Goal: Task Accomplishment & Management: Manage account settings

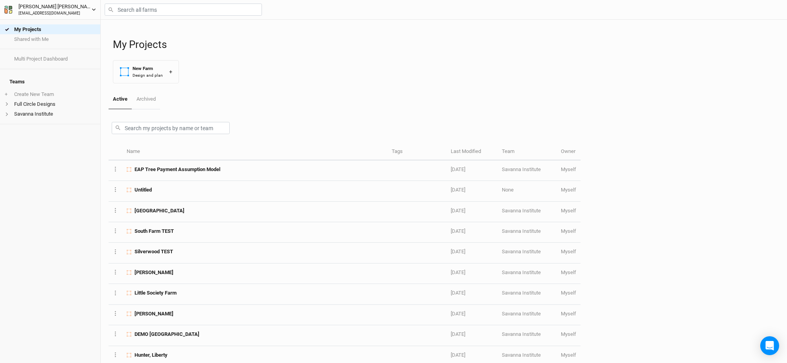
click at [31, 5] on div "Matt Wilson" at bounding box center [54, 7] width 73 height 8
click at [324, 49] on h1 "My Projects" at bounding box center [446, 45] width 666 height 12
click at [37, 109] on li "Savanna Institute" at bounding box center [50, 114] width 100 height 10
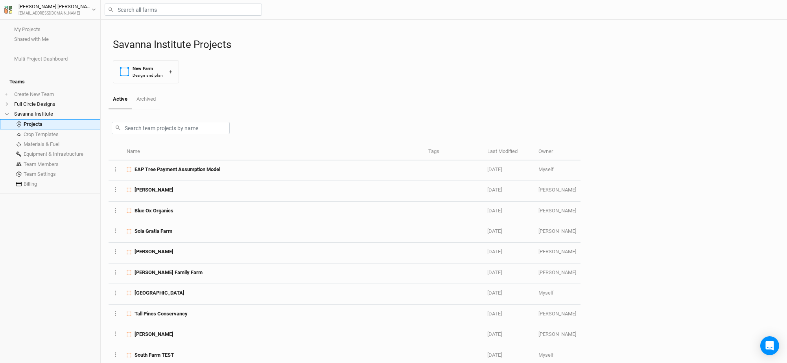
click at [38, 119] on link "Projects" at bounding box center [50, 124] width 100 height 11
click at [140, 71] on div "New Farm" at bounding box center [147, 68] width 30 height 7
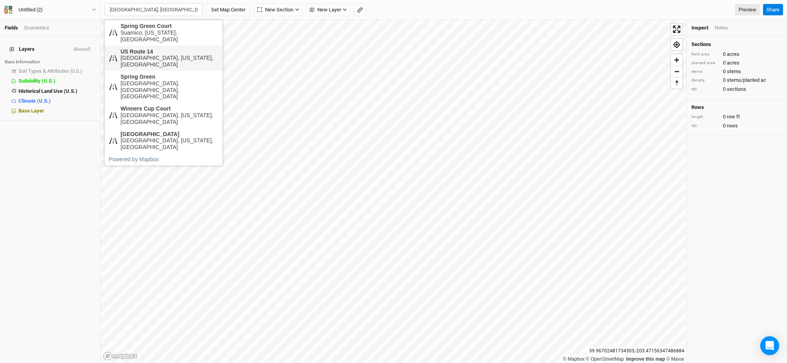
click at [166, 48] on div "US Route 14" at bounding box center [169, 51] width 98 height 7
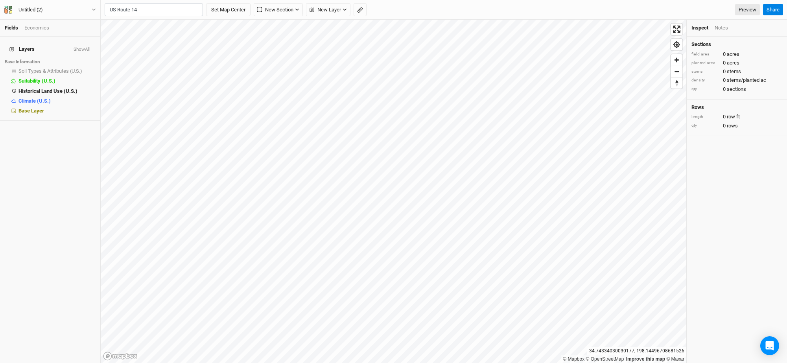
type input "US [GEOGRAPHIC_DATA][US_STATE], [GEOGRAPHIC_DATA]"
click at [228, 9] on button "Set Map Center" at bounding box center [228, 9] width 44 height 13
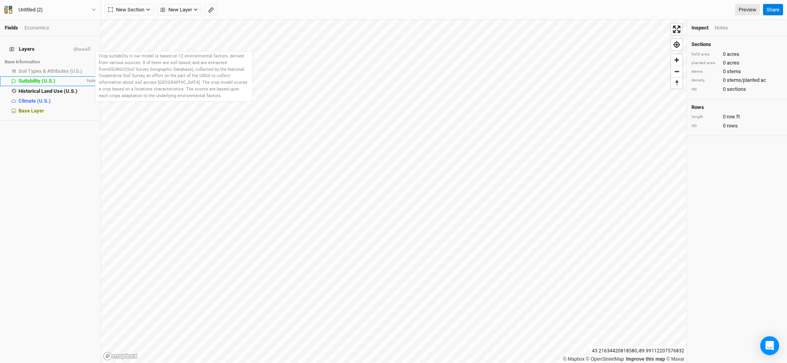
click at [31, 79] on div "Suitability (U.S.)" at bounding box center [51, 81] width 67 height 6
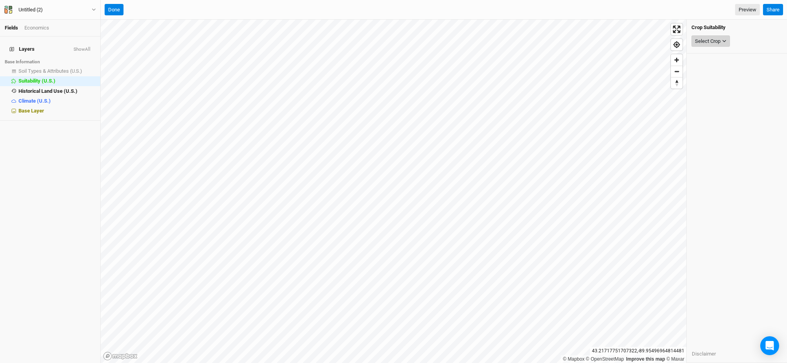
click at [704, 44] on div "Select Crop" at bounding box center [708, 41] width 26 height 8
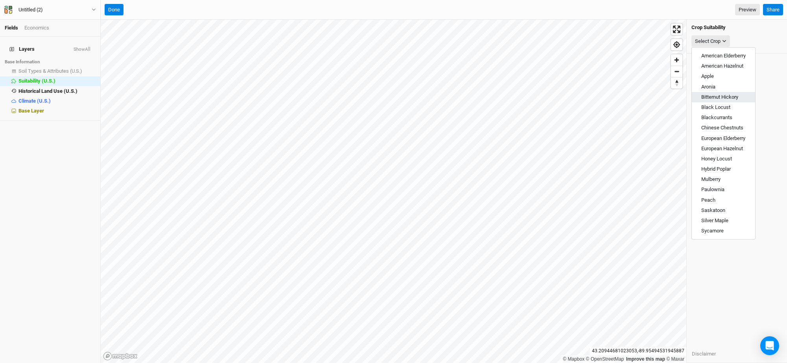
click at [726, 94] on span "Bitternut Hickory" at bounding box center [719, 97] width 37 height 6
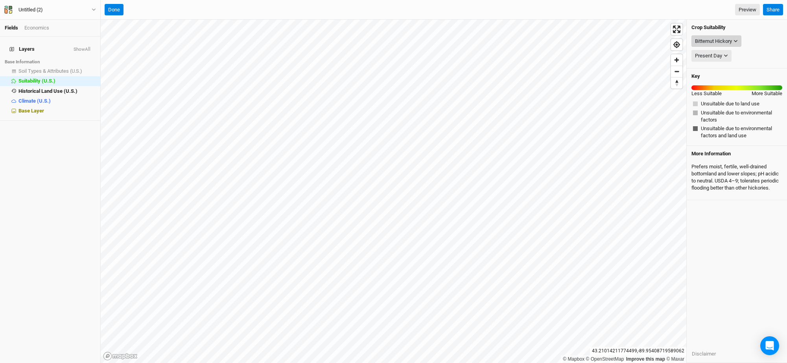
click at [726, 40] on div "Bitternut Hickory" at bounding box center [713, 41] width 37 height 8
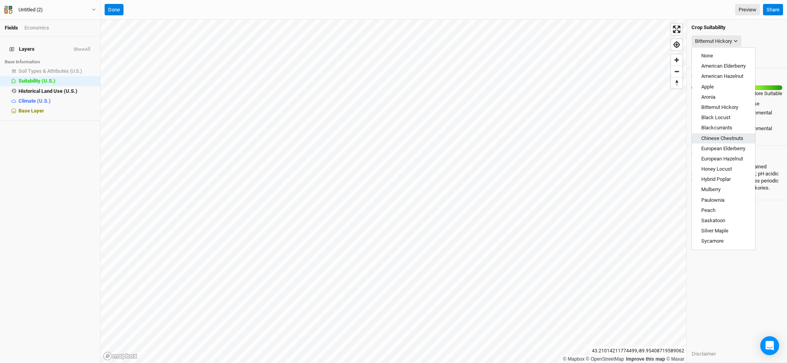
click at [721, 139] on span "Chinese Chestnuts" at bounding box center [722, 138] width 42 height 6
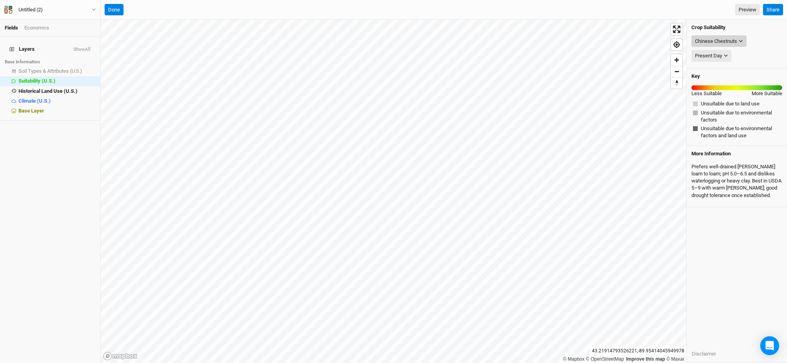
click at [728, 42] on div "Chinese Chestnuts" at bounding box center [716, 41] width 42 height 8
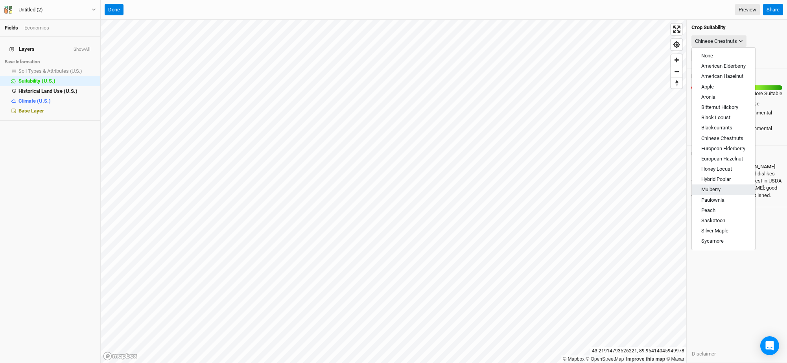
click at [716, 191] on span "Mulberry" at bounding box center [710, 189] width 19 height 6
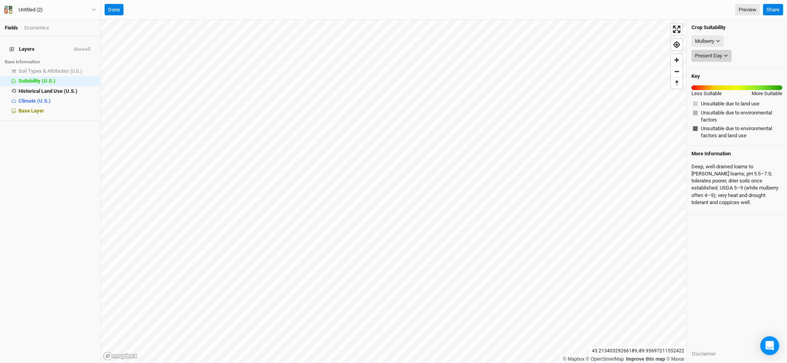
click at [718, 52] on button "Present Day" at bounding box center [711, 56] width 40 height 12
click at [713, 37] on div "Mulberry" at bounding box center [704, 41] width 19 height 8
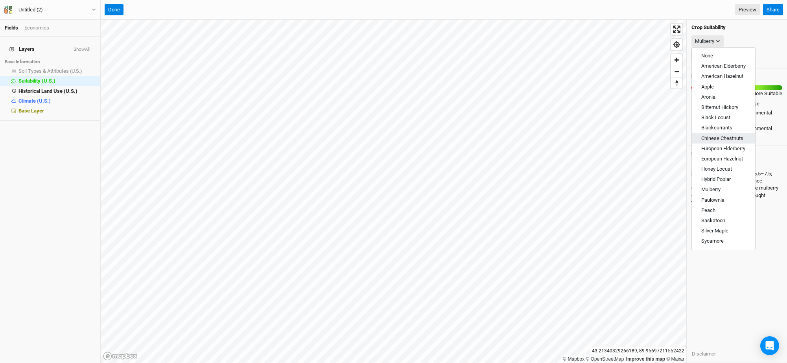
click at [720, 136] on span "Chinese Chestnuts" at bounding box center [722, 138] width 42 height 6
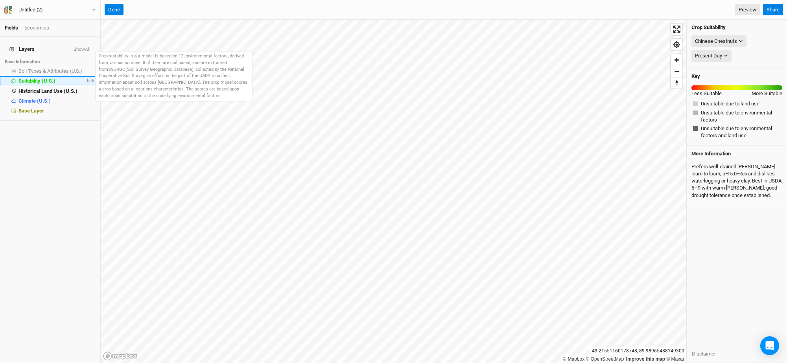
click at [25, 78] on span "Suitability (U.S.)" at bounding box center [36, 81] width 37 height 6
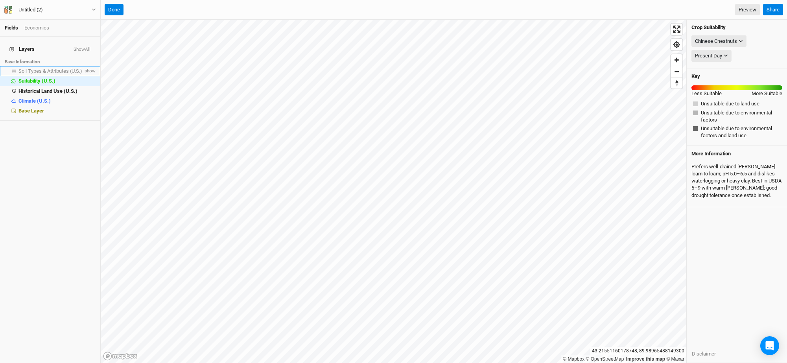
click at [32, 68] on span "Soil Types & Attributes (U.S.)" at bounding box center [50, 71] width 64 height 6
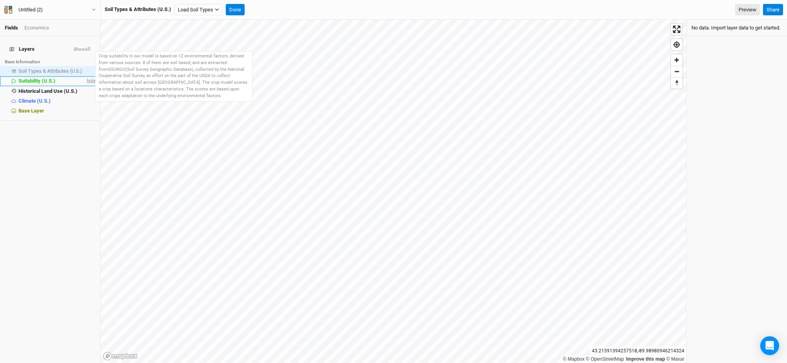
click at [86, 76] on span "hide" at bounding box center [90, 81] width 10 height 10
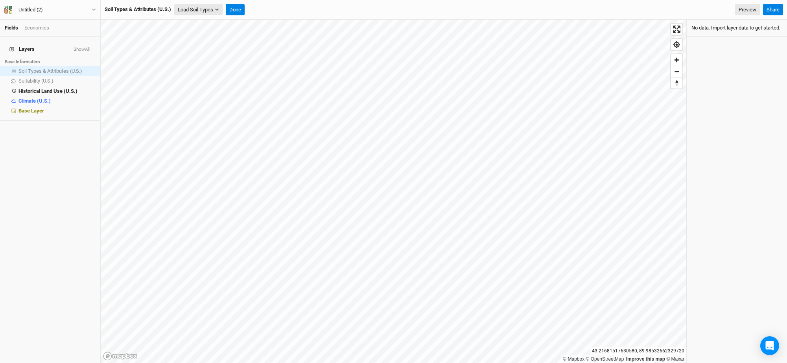
click at [214, 7] on button "Load Soil Types" at bounding box center [198, 10] width 48 height 12
click at [213, 20] on button "Load for Current View" at bounding box center [206, 23] width 62 height 10
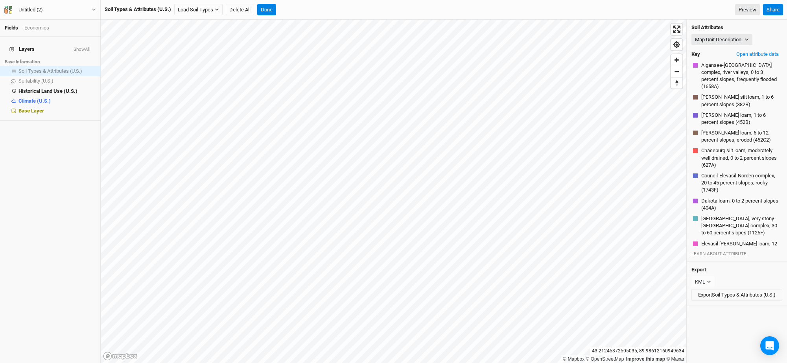
scroll to position [348, 0]
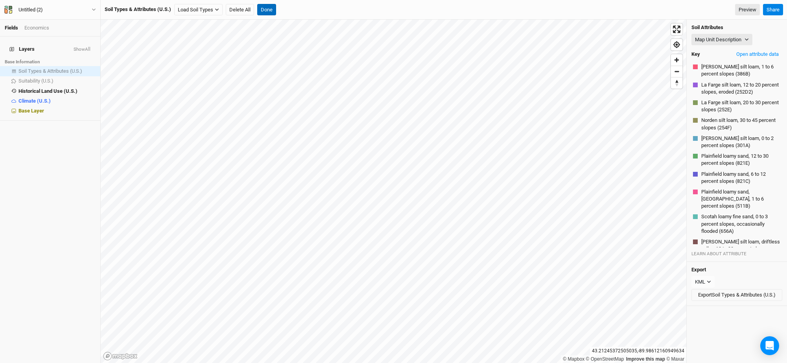
click at [266, 9] on button "Done" at bounding box center [266, 10] width 19 height 12
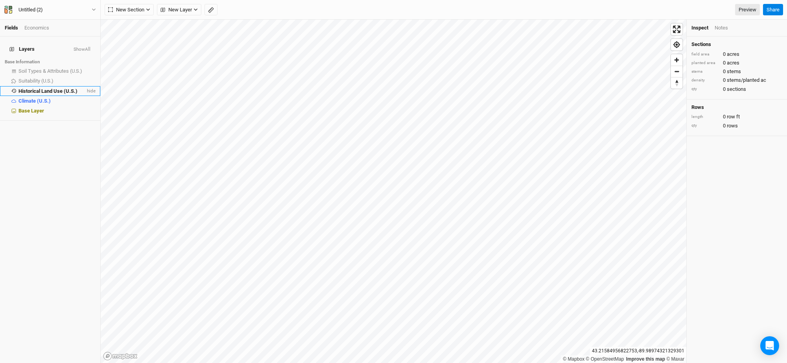
click at [38, 88] on span "Historical Land Use (U.S.)" at bounding box center [47, 91] width 59 height 6
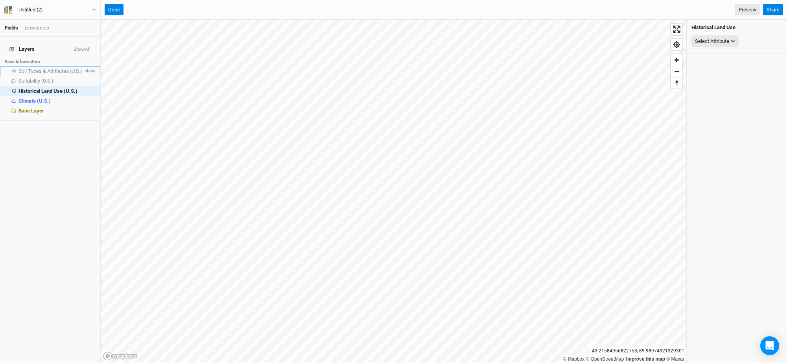
click at [83, 66] on span "show" at bounding box center [89, 71] width 13 height 10
click at [37, 60] on li "Base Information" at bounding box center [50, 61] width 100 height 9
click at [43, 68] on span "Soil Types & Attributes (U.S.)" at bounding box center [51, 71] width 66 height 6
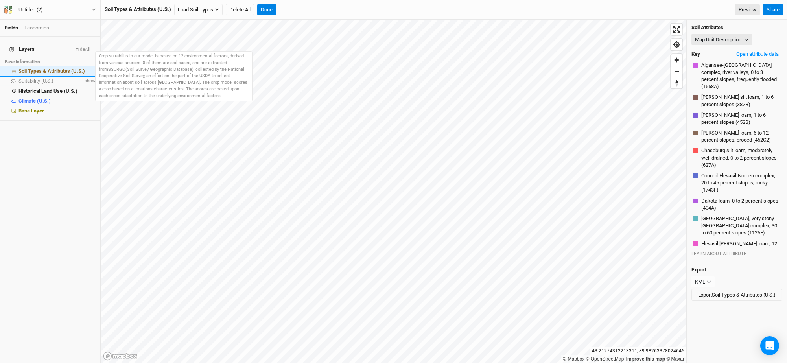
click at [61, 78] on div "Suitability (U.S.)" at bounding box center [50, 81] width 64 height 6
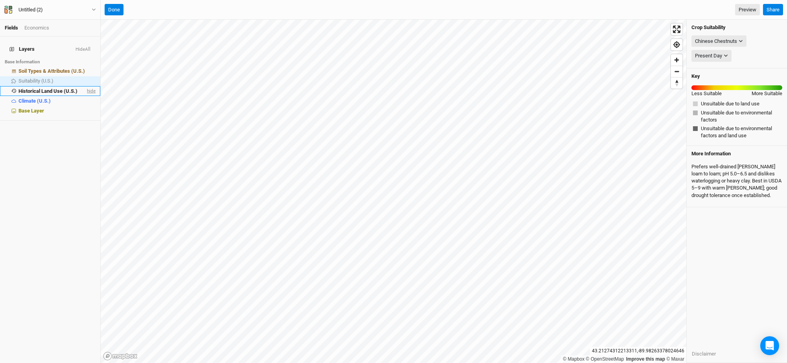
click at [85, 86] on span "hide" at bounding box center [90, 91] width 10 height 10
click at [83, 86] on span "show" at bounding box center [89, 91] width 13 height 10
click at [85, 66] on span "hide" at bounding box center [90, 71] width 10 height 10
click at [48, 88] on span "Historical Land Use (U.S.)" at bounding box center [47, 91] width 59 height 6
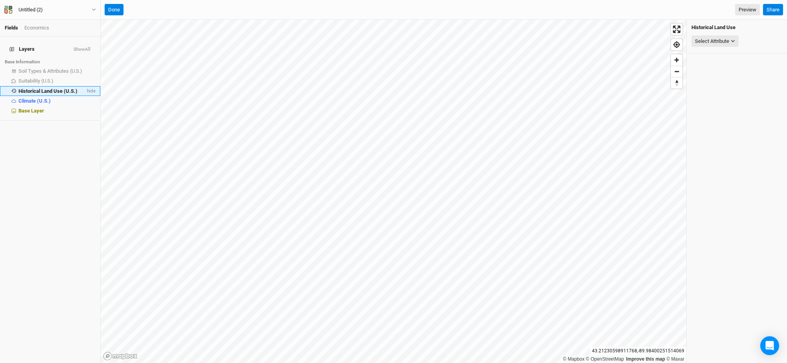
click at [48, 88] on span "Historical Land Use (U.S.)" at bounding box center [47, 91] width 59 height 6
click at [726, 42] on div "Select Attribute" at bounding box center [712, 41] width 34 height 8
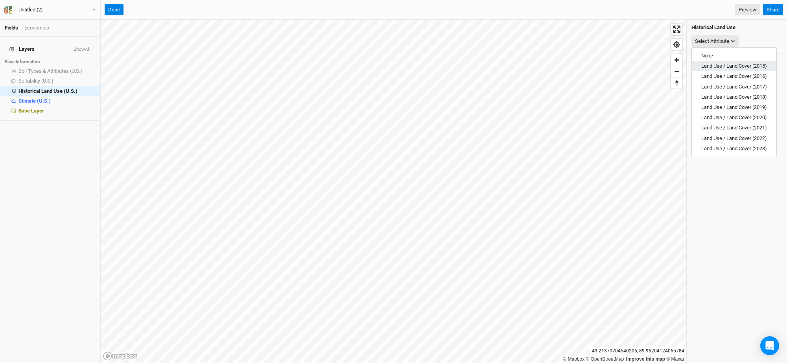
click at [729, 68] on span "Land Use / Land Cover (2015)" at bounding box center [734, 66] width 66 height 6
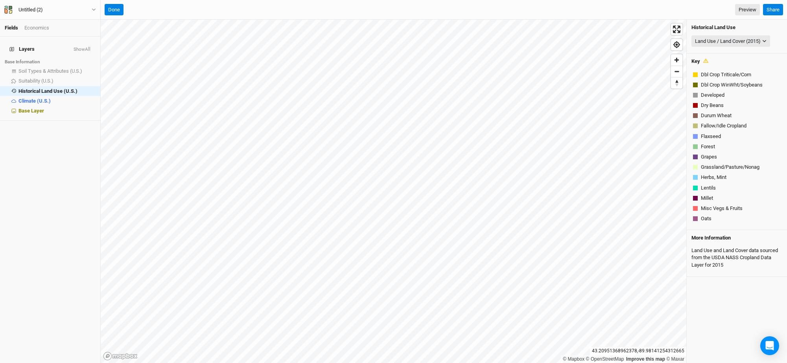
scroll to position [449, 0]
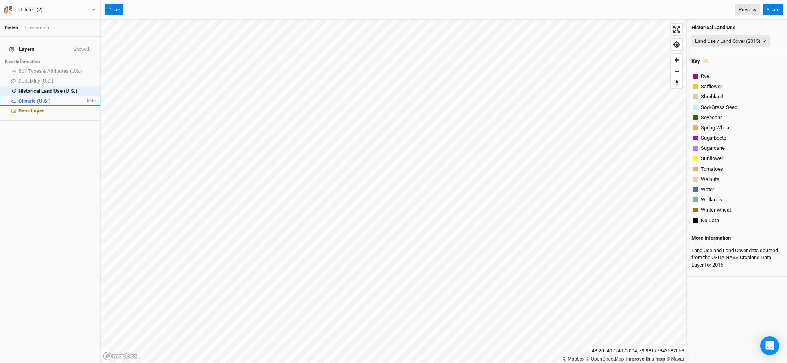
click at [32, 98] on span "Climate (U.S.)" at bounding box center [34, 101] width 32 height 6
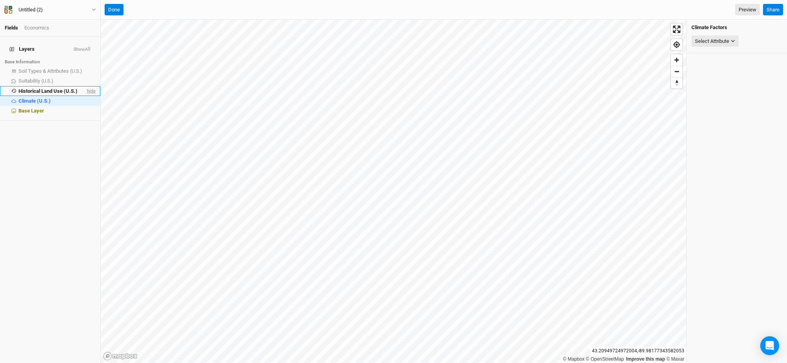
click at [85, 86] on span "hide" at bounding box center [90, 91] width 10 height 10
click at [720, 28] on h4 "Climate Factors" at bounding box center [736, 27] width 91 height 6
click at [721, 35] on div "Select Attribute None Precipitation USDA Hardiness Zones (2023) USDA Hardiness …" at bounding box center [736, 41] width 91 height 15
click at [719, 39] on div "Select Attribute" at bounding box center [712, 41] width 34 height 8
click at [727, 77] on span "USDA Hardiness Zones (2023)" at bounding box center [720, 76] width 68 height 6
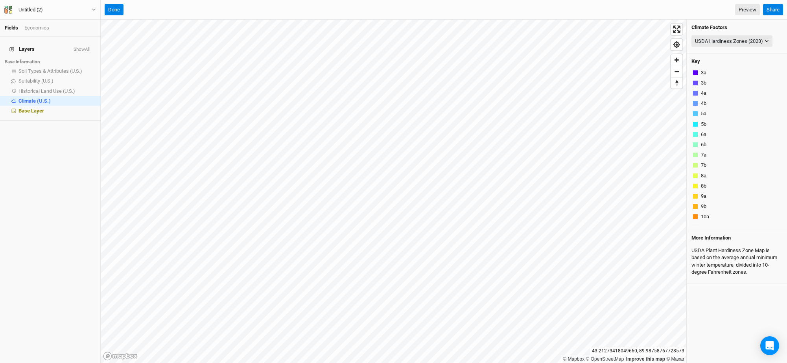
click at [16, 24] on div "Fields Economics" at bounding box center [50, 28] width 100 height 17
click at [114, 8] on button "Done" at bounding box center [114, 10] width 19 height 12
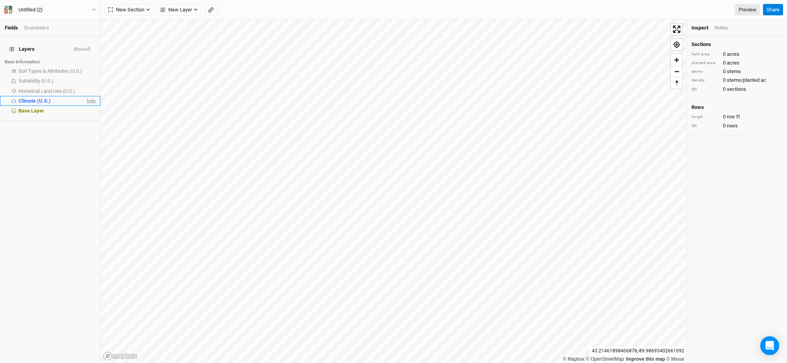
click at [85, 96] on span "hide" at bounding box center [90, 101] width 10 height 10
click at [135, 10] on span "New Section" at bounding box center [126, 10] width 36 height 8
click at [137, 28] on button "Grid" at bounding box center [136, 25] width 62 height 12
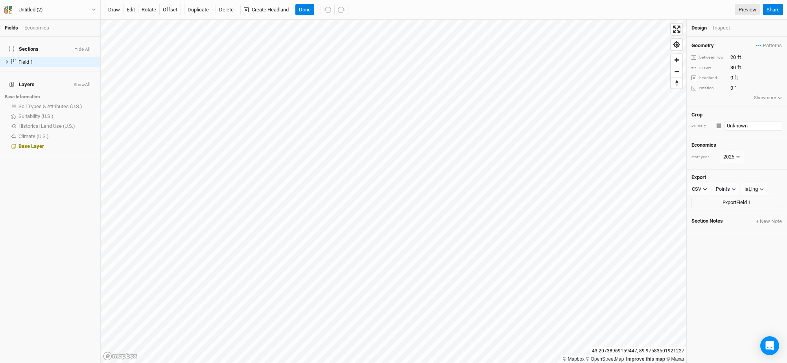
click at [733, 127] on input "Unknown" at bounding box center [753, 125] width 58 height 9
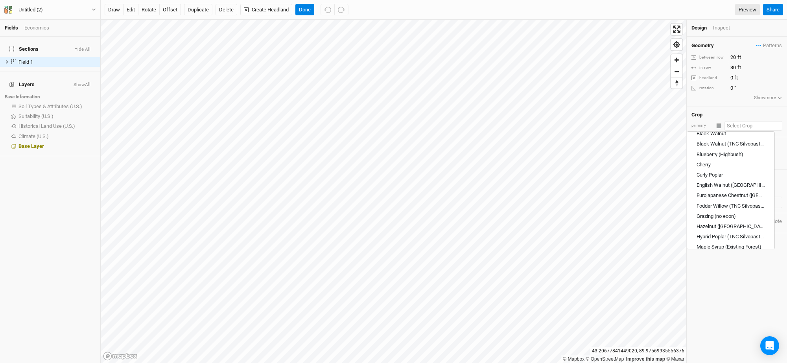
scroll to position [835, 0]
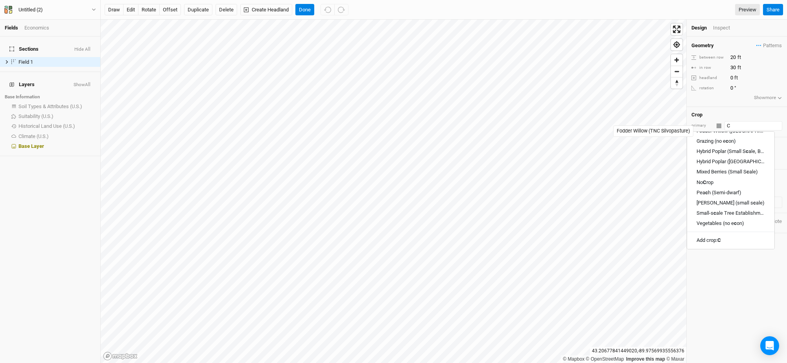
type input "Ch"
type input "ChERRY, TART"
type input "Che"
type input "CheRRY, TART"
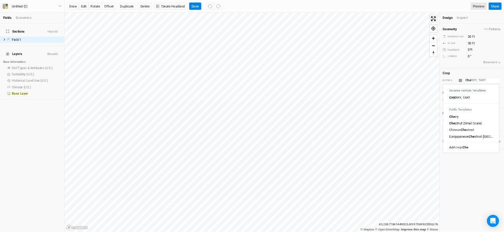
scroll to position [0, 0]
type input "Ches"
type input "Chestnut (Small Scale)"
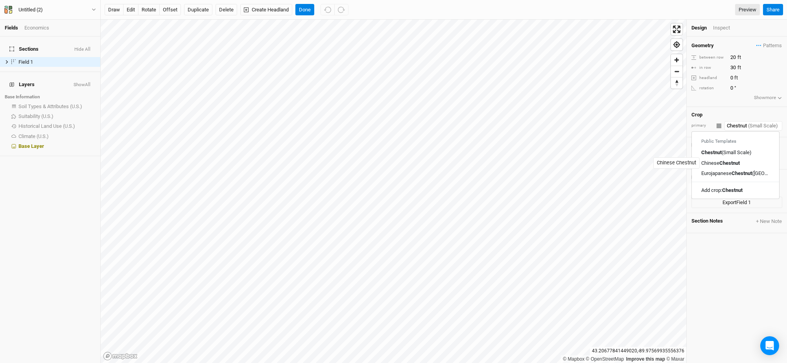
click at [730, 164] on mark "Chestnut" at bounding box center [729, 163] width 20 height 6
type input "Chinese Chestnut"
type input "20"
click at [10, 27] on link "Fields" at bounding box center [11, 28] width 13 height 6
click at [275, 12] on button "Create Headland" at bounding box center [266, 10] width 52 height 12
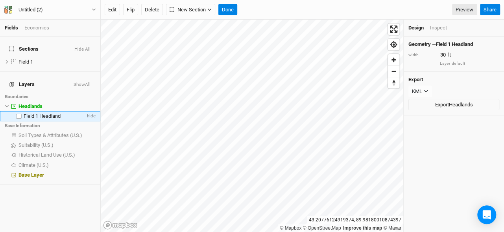
click at [49, 113] on span "Field 1 Headland" at bounding box center [42, 116] width 37 height 6
click at [127, 12] on button "Flip" at bounding box center [130, 10] width 15 height 12
click at [129, 11] on button "Flip" at bounding box center [130, 10] width 15 height 12
click at [129, 10] on button "Flip" at bounding box center [130, 10] width 15 height 12
click at [444, 56] on input "30" at bounding box center [472, 55] width 68 height 9
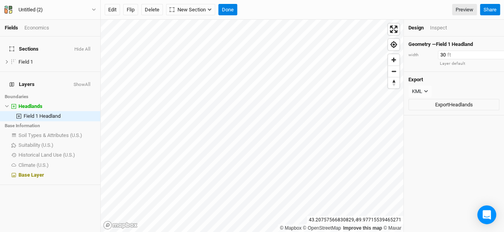
type input "3"
click at [229, 11] on button "Done" at bounding box center [227, 10] width 19 height 12
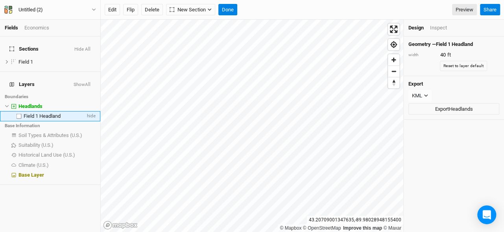
click at [46, 113] on span "Field 1 Headland" at bounding box center [42, 116] width 37 height 6
drag, startPoint x: 45, startPoint y: 108, endPoint x: 40, endPoint y: 108, distance: 4.7
click at [40, 113] on span "Field 1 Headland" at bounding box center [42, 116] width 37 height 6
click at [190, 12] on span "New Section" at bounding box center [187, 10] width 36 height 8
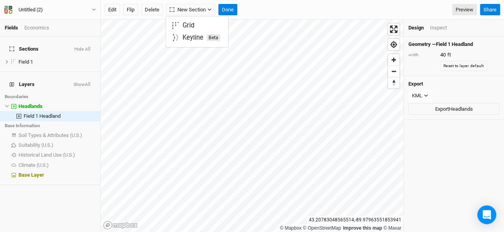
click at [258, 7] on div "Edit Flip Delete New Section Done Preview" at bounding box center [291, 10] width 372 height 12
click at [236, 9] on button "Done" at bounding box center [227, 10] width 19 height 12
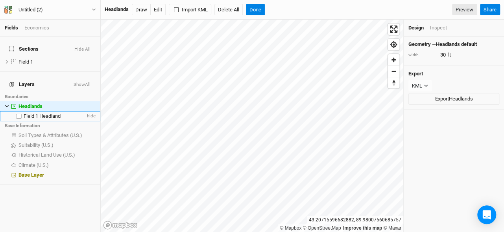
click at [48, 113] on span "Field 1 Headland" at bounding box center [42, 116] width 37 height 6
type input "40"
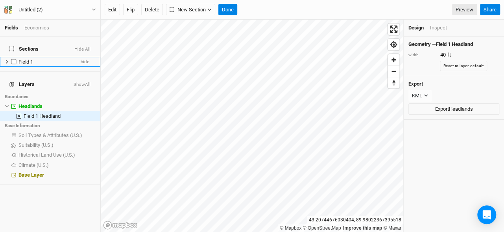
click at [28, 59] on span "Field 1" at bounding box center [25, 62] width 15 height 6
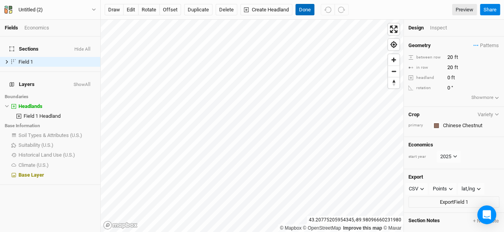
click at [298, 8] on button "Done" at bounding box center [304, 10] width 19 height 12
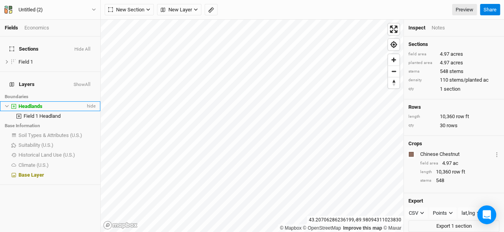
click at [39, 103] on span "Headlands" at bounding box center [30, 106] width 24 height 6
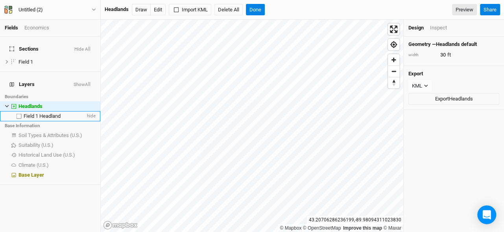
click at [41, 113] on span "Field 1 Headland" at bounding box center [42, 116] width 37 height 6
type input "40"
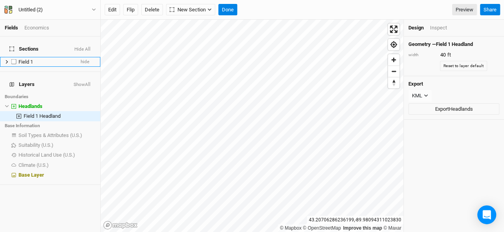
click at [32, 59] on span "Field 1" at bounding box center [25, 62] width 15 height 6
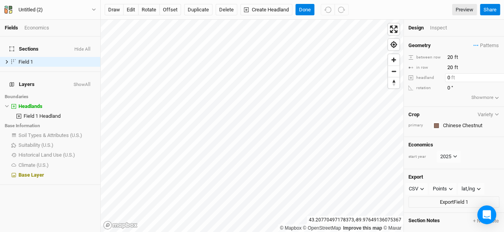
click at [451, 79] on input "0" at bounding box center [479, 78] width 68 height 9
type input "2"
drag, startPoint x: 454, startPoint y: 79, endPoint x: 442, endPoint y: 81, distance: 12.0
click at [442, 81] on div "headland 50 ft" at bounding box center [437, 78] width 59 height 9
type input "40"
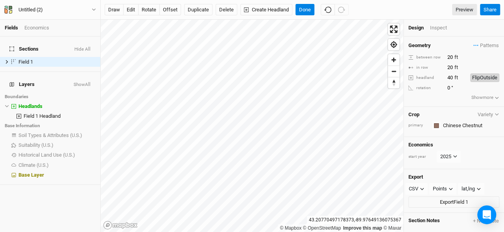
click at [480, 82] on button "Flip Outside" at bounding box center [484, 78] width 29 height 9
click at [480, 82] on button "Flip Inside" at bounding box center [486, 78] width 26 height 9
click at [453, 58] on input "20" at bounding box center [479, 57] width 68 height 9
click at [458, 65] on input "20" at bounding box center [479, 67] width 68 height 9
click at [460, 57] on input "20" at bounding box center [479, 57] width 68 height 9
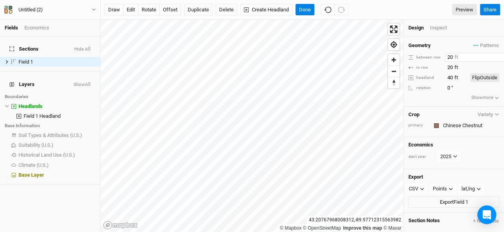
type input "2"
type input "40"
click at [455, 64] on input "20" at bounding box center [479, 67] width 68 height 9
click at [447, 107] on div "Geometry Patterns ＋ New in-row pattern between row 40 ft in row 20 ft headland …" at bounding box center [453, 72] width 100 height 70
click at [436, 128] on div "button" at bounding box center [436, 125] width 5 height 5
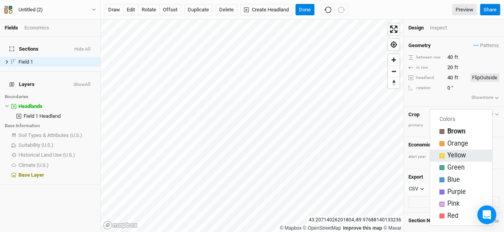
click at [443, 158] on div "Yellow" at bounding box center [460, 155] width 43 height 9
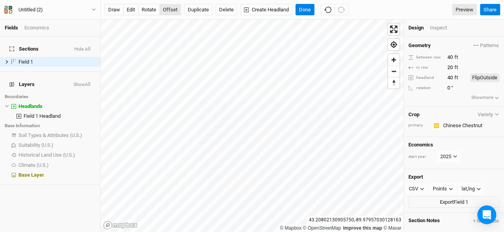
click at [166, 9] on button "offset" at bounding box center [170, 10] width 22 height 12
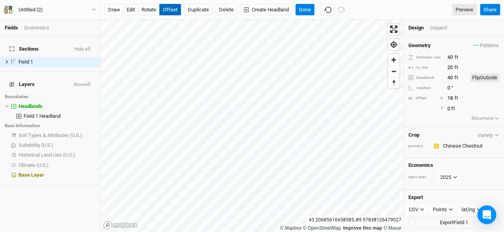
type input "19"
click at [149, 10] on button "rotate" at bounding box center [149, 10] width 22 height 12
type input "267.9"
click at [168, 7] on button "offset" at bounding box center [170, 10] width 22 height 12
type input "4"
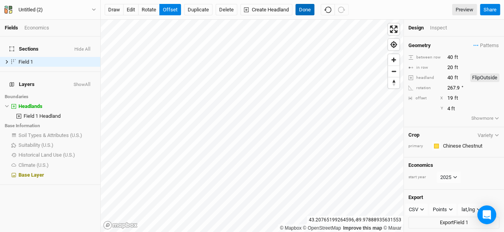
click at [300, 7] on button "Done" at bounding box center [304, 10] width 19 height 12
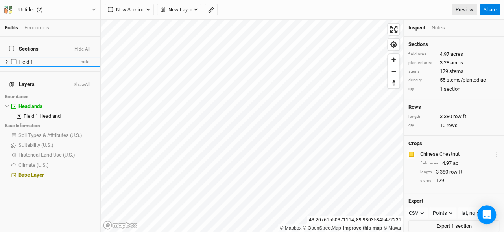
click at [20, 59] on span "Field 1" at bounding box center [25, 62] width 15 height 6
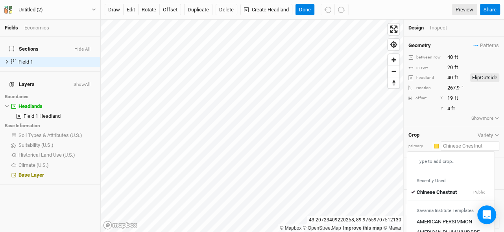
click at [451, 151] on input "text" at bounding box center [469, 146] width 59 height 9
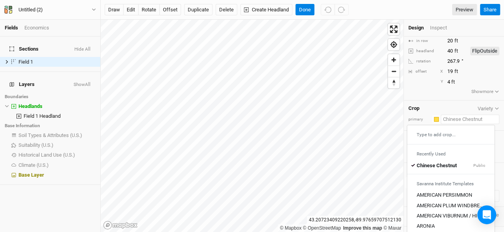
scroll to position [47, 0]
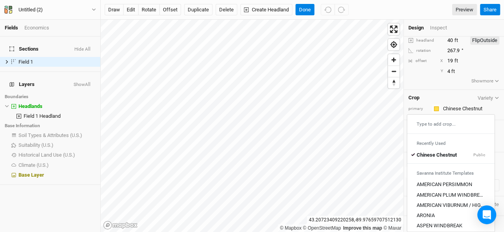
type input "Chinese Chestnut"
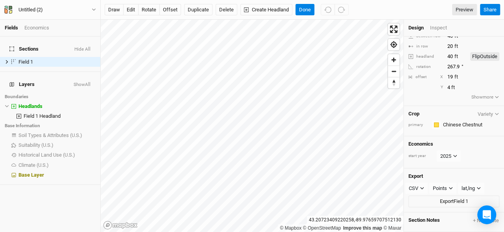
click at [442, 88] on div "Geometry Patterns ＋ New in-row pattern between row 40 ft in row 20 ft headland …" at bounding box center [453, 135] width 100 height 196
click at [303, 14] on button "Done" at bounding box center [304, 10] width 19 height 12
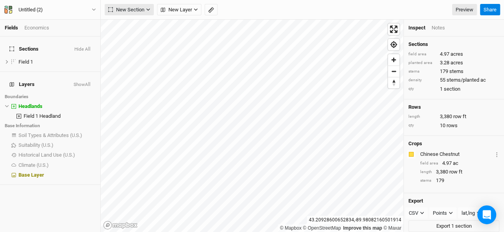
click at [139, 9] on span "New Section" at bounding box center [126, 10] width 36 height 8
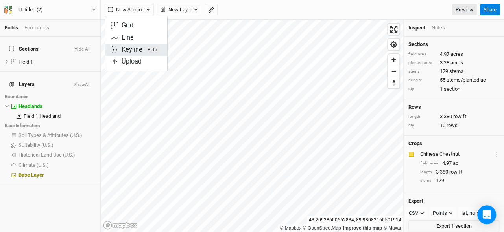
click at [139, 48] on div "Keyline Beta" at bounding box center [140, 50] width 38 height 9
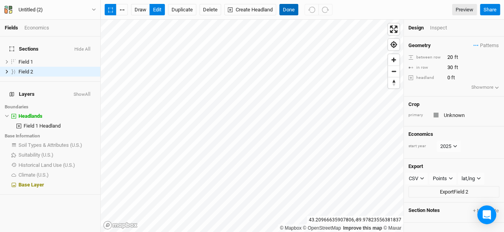
click at [285, 11] on button "Done" at bounding box center [288, 10] width 19 height 12
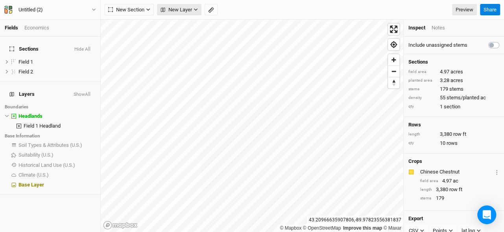
click at [174, 10] on span "New Layer" at bounding box center [175, 10] width 31 height 8
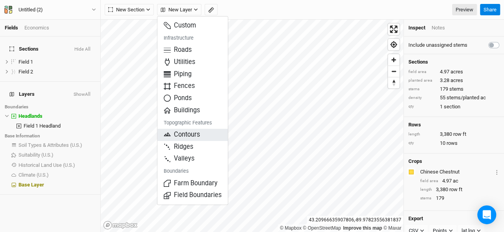
click at [187, 135] on span "Contours" at bounding box center [182, 135] width 36 height 9
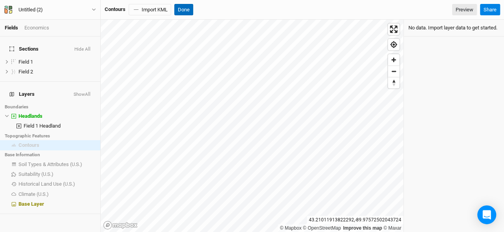
click at [187, 6] on button "Done" at bounding box center [183, 10] width 19 height 12
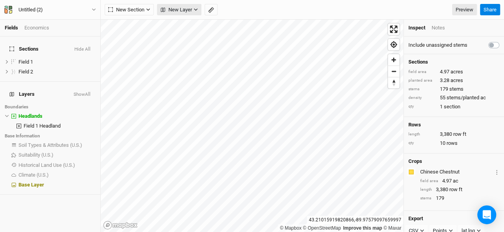
click at [185, 13] on span "New Layer" at bounding box center [175, 10] width 31 height 8
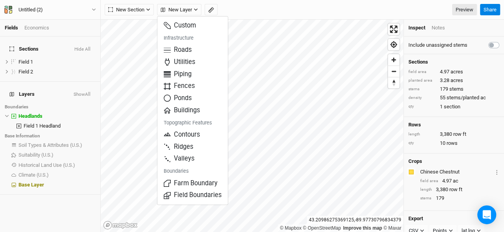
click at [228, 9] on div "New Section Grid Line Keyline Beta Upload New Layer Preview" at bounding box center [291, 10] width 372 height 12
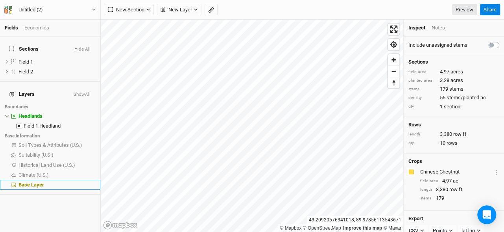
click at [29, 182] on span "Base Layer" at bounding box center [31, 185] width 26 height 6
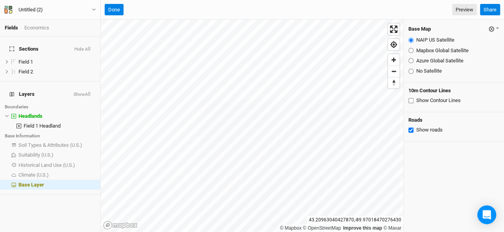
click at [410, 99] on input "Show Contour Lines" at bounding box center [410, 100] width 5 height 5
checkbox input "true"
click at [115, 11] on button "Done" at bounding box center [114, 10] width 19 height 12
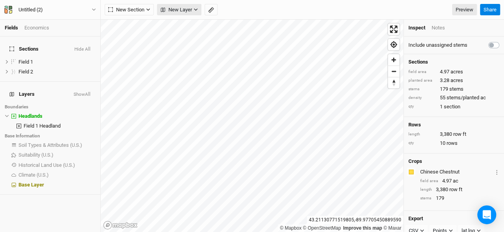
click at [173, 11] on span "New Layer" at bounding box center [175, 10] width 31 height 8
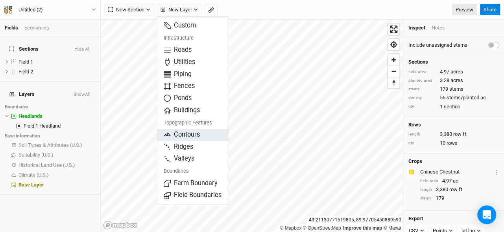
click at [179, 134] on span "Contours" at bounding box center [182, 135] width 36 height 9
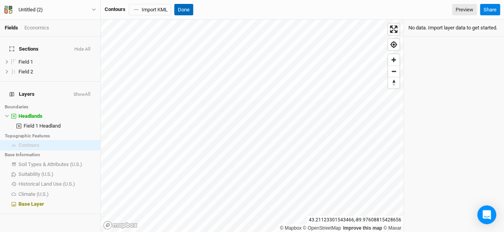
click at [183, 11] on button "Done" at bounding box center [183, 10] width 19 height 12
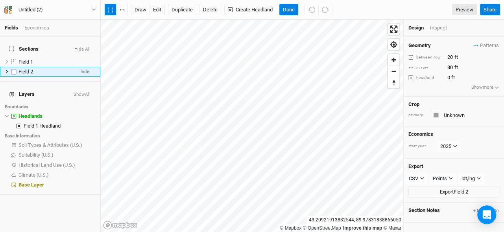
click at [7, 70] on icon at bounding box center [7, 72] width 2 height 4
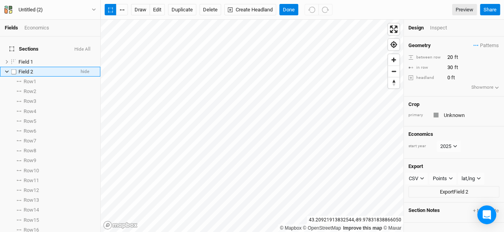
click at [9, 67] on label at bounding box center [14, 72] width 10 height 10
click at [11, 69] on input "checkbox" at bounding box center [13, 71] width 5 height 5
checkbox input "true"
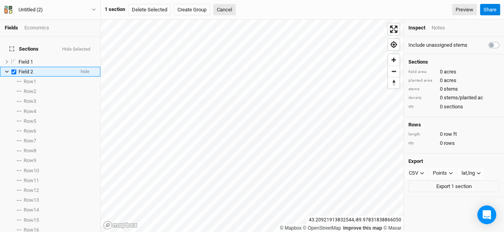
click at [7, 70] on icon at bounding box center [7, 72] width 4 height 4
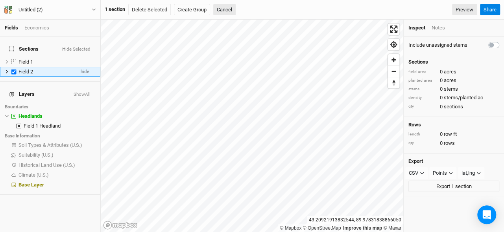
click at [6, 70] on icon at bounding box center [7, 72] width 4 height 4
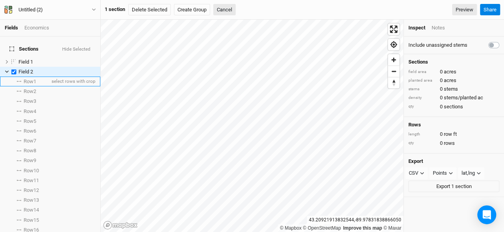
click at [28, 79] on span "Row 1" at bounding box center [30, 82] width 13 height 6
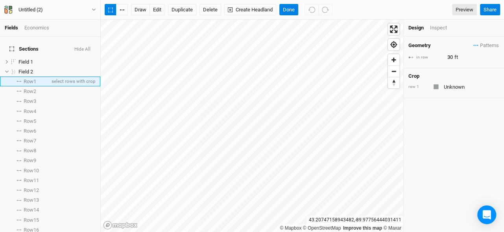
click at [29, 79] on span "Row 1" at bounding box center [30, 82] width 13 height 6
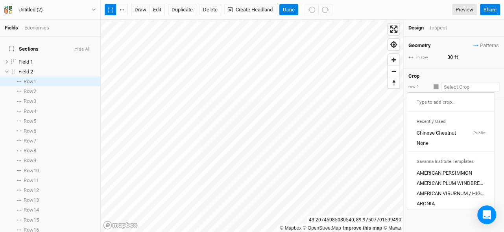
click at [447, 87] on input "text" at bounding box center [470, 86] width 58 height 9
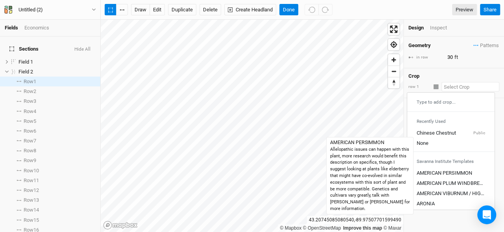
click at [442, 172] on div "AMERICAN PERSIMMON" at bounding box center [443, 173] width 55 height 7
type input "AMERICAN PERSIMMON"
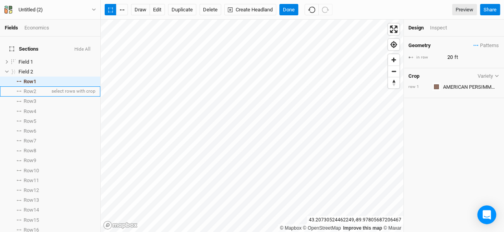
click at [30, 88] on span "Row 2" at bounding box center [30, 91] width 13 height 6
type input "30"
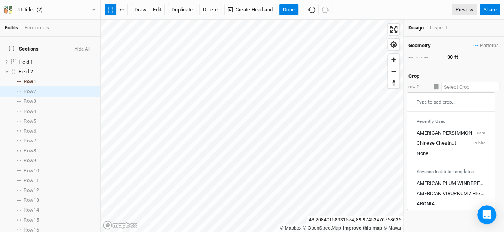
click at [447, 86] on input "text" at bounding box center [470, 86] width 58 height 9
click at [436, 140] on div "Chinese Chestnut" at bounding box center [435, 143] width 39 height 7
type input "20"
type input "Chinese Chestnut"
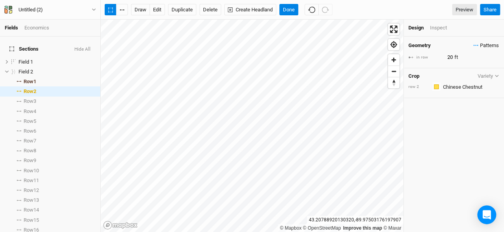
click at [480, 45] on span "Patterns" at bounding box center [486, 46] width 26 height 8
click at [478, 59] on div "＋ New in-row pattern" at bounding box center [470, 60] width 50 height 7
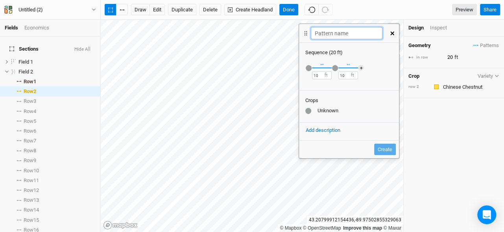
click at [341, 35] on input "text" at bounding box center [346, 33] width 71 height 12
type input "Chestnut and Pawpaw"
click at [307, 67] on div "button" at bounding box center [308, 68] width 6 height 6
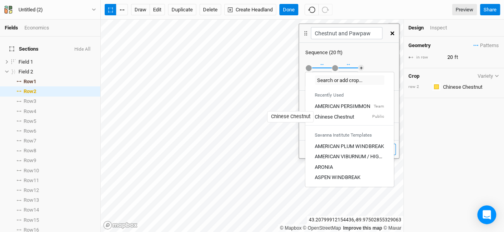
drag, startPoint x: 332, startPoint y: 116, endPoint x: 329, endPoint y: 99, distance: 17.2
click at [332, 116] on div "Chinese Chestnut" at bounding box center [334, 117] width 39 height 7
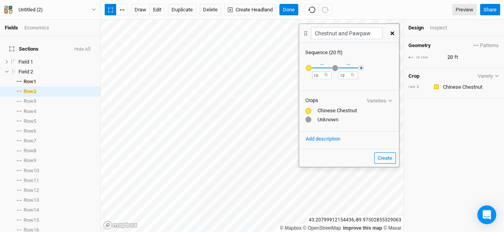
click at [333, 69] on div "button" at bounding box center [335, 68] width 6 height 6
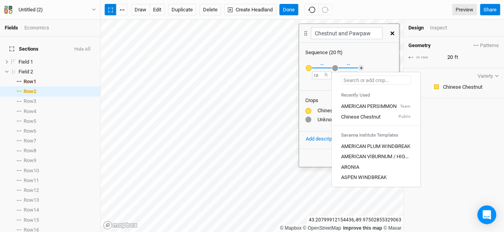
click at [348, 77] on input "text" at bounding box center [376, 79] width 70 height 9
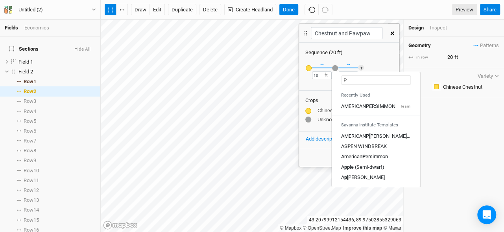
type input "Pa"
type input "Pawpaw"
type input "Paw"
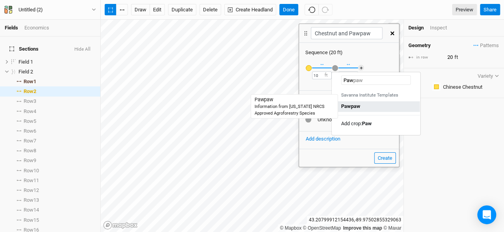
click at [360, 110] on div "Paw paw" at bounding box center [350, 106] width 19 height 7
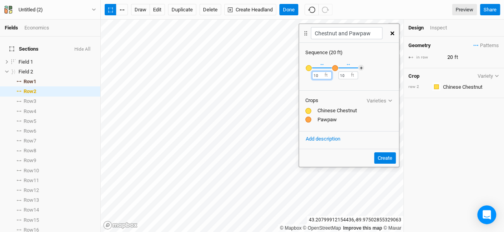
click at [320, 75] on input "10" at bounding box center [322, 76] width 20 height 8
type input "15"
click at [346, 76] on input "10" at bounding box center [348, 76] width 20 height 8
type input "15"
click at [388, 157] on button "Create" at bounding box center [385, 159] width 22 height 12
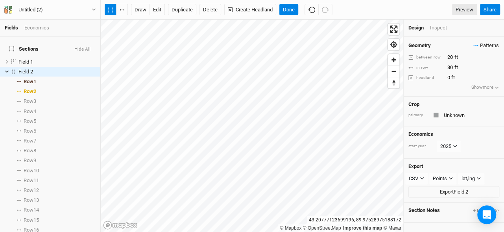
click at [476, 43] on span "Patterns" at bounding box center [486, 46] width 26 height 8
click at [447, 65] on button "Chestnut and Pawpaw" at bounding box center [448, 60] width 63 height 12
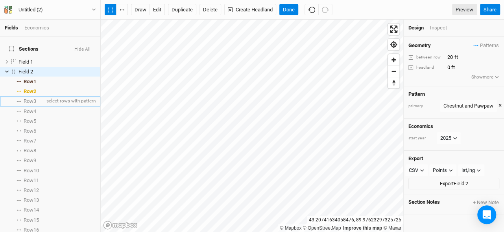
click at [31, 98] on span "Row 3" at bounding box center [30, 101] width 13 height 6
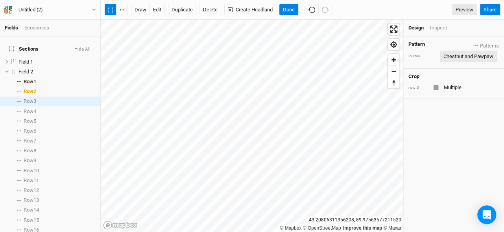
click at [477, 57] on div "Chestnut and Pawpaw" at bounding box center [468, 57] width 50 height 8
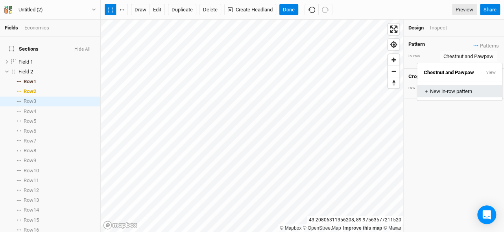
click at [462, 88] on div "＋ New in-row pattern" at bounding box center [459, 91] width 72 height 7
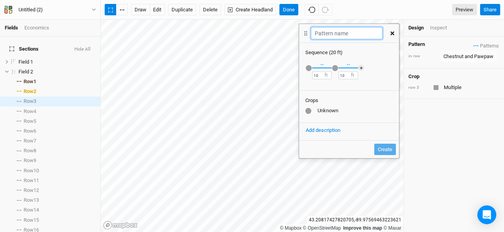
click at [343, 36] on input "text" at bounding box center [346, 33] width 71 height 12
type input "Walnut and Mulberry"
click at [307, 68] on div "button" at bounding box center [308, 68] width 6 height 6
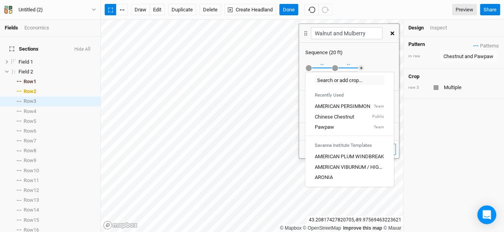
click at [355, 74] on div "Recently Used AMERICAN PERSIMMON Team Chinese Chestnut Public Pawpaw Team Savan…" at bounding box center [349, 130] width 89 height 116
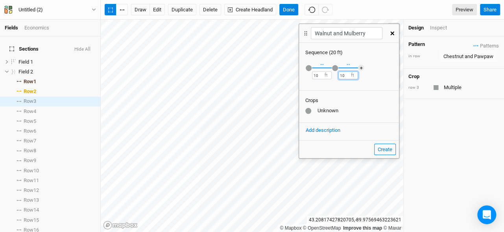
click at [351, 81] on div "Recently Used AMERICAN PERSIMMON Team Chinese Chestnut Public Pawpaw Team Savan…" at bounding box center [349, 72] width 100 height 33
click at [303, 70] on div "Recently Used AMERICAN PERSIMMON Team Chinese Chestnut Public Pawpaw Team Savan…" at bounding box center [349, 72] width 100 height 33
click at [307, 68] on div "button" at bounding box center [308, 68] width 6 height 6
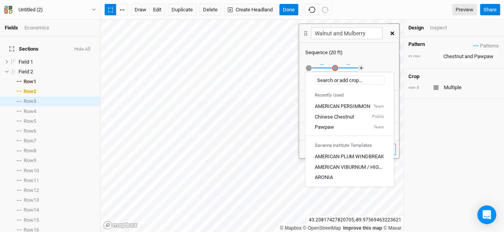
click at [332, 85] on div "Recently Used AMERICAN PERSIMMON Team Chinese Chestnut Public Pawpaw Team Savan…" at bounding box center [349, 130] width 89 height 116
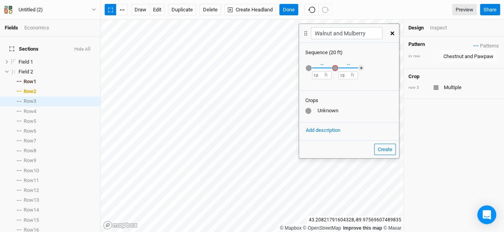
click at [394, 34] on button "button" at bounding box center [392, 33] width 14 height 14
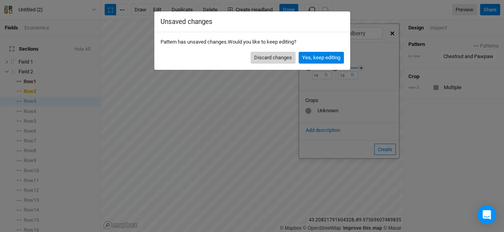
click at [285, 55] on button "Discard changes" at bounding box center [272, 58] width 45 height 12
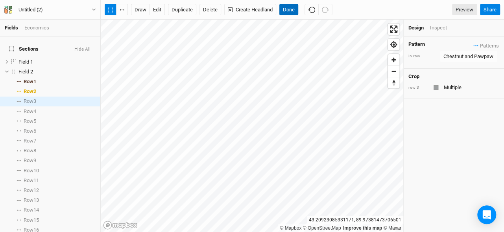
click at [286, 9] on button "Done" at bounding box center [288, 10] width 19 height 12
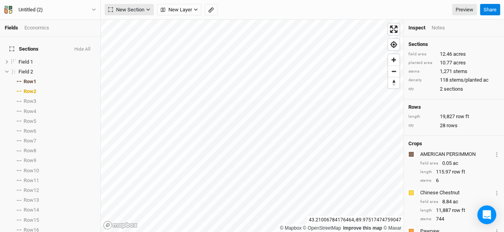
click at [134, 4] on button "New Section" at bounding box center [129, 10] width 49 height 12
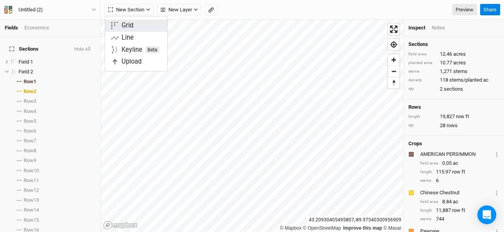
click at [127, 27] on div "Grid" at bounding box center [127, 25] width 12 height 9
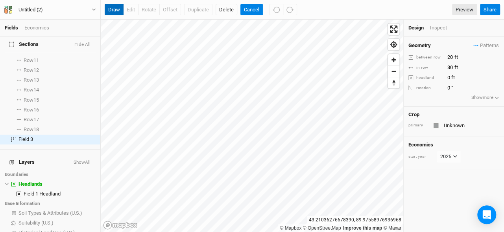
click at [118, 11] on button "draw" at bounding box center [114, 10] width 19 height 12
click at [245, 10] on button "Cancel" at bounding box center [251, 10] width 22 height 12
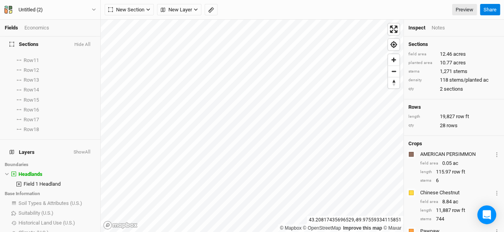
scroll to position [0, 0]
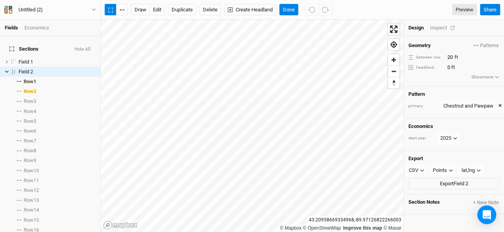
click at [439, 27] on div "Inspect" at bounding box center [444, 27] width 28 height 7
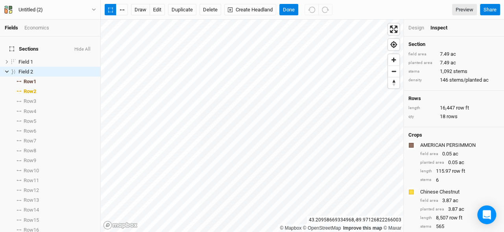
click at [418, 27] on div "Design" at bounding box center [416, 27] width 16 height 7
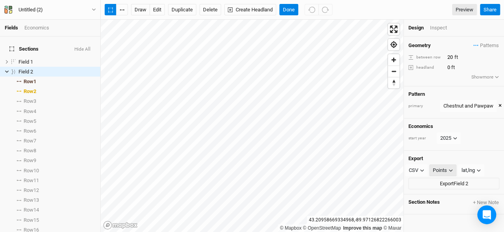
click at [448, 169] on icon "button" at bounding box center [450, 171] width 4 height 4
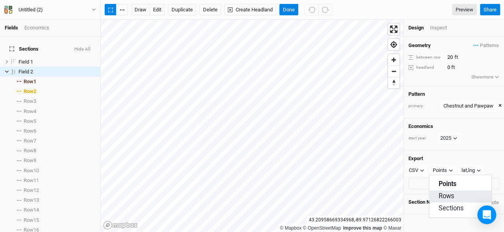
click at [450, 194] on span "Rows" at bounding box center [445, 196] width 15 height 9
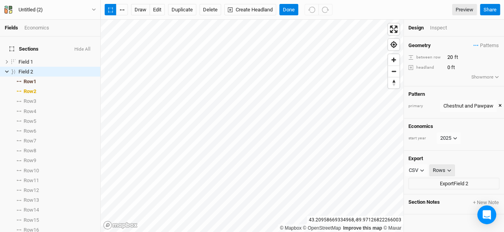
click at [445, 166] on button "Rows" at bounding box center [442, 171] width 26 height 12
click at [448, 185] on span "Points" at bounding box center [447, 184] width 18 height 9
click at [295, 7] on button "Done" at bounding box center [288, 10] width 19 height 12
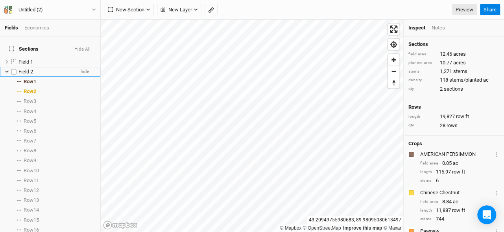
click at [6, 70] on icon at bounding box center [7, 72] width 4 height 4
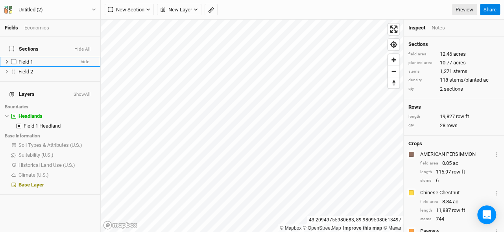
click at [13, 57] on label at bounding box center [14, 62] width 10 height 10
click at [13, 59] on input "checkbox" at bounding box center [13, 61] width 5 height 5
checkbox input "true"
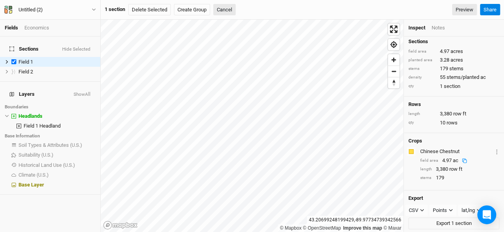
scroll to position [3, 0]
click at [421, 209] on icon "button" at bounding box center [422, 210] width 4 height 4
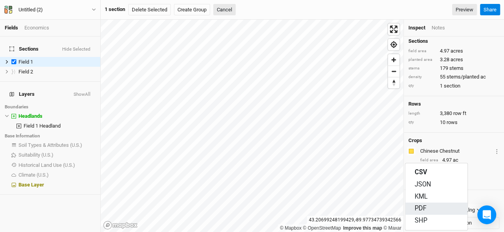
click at [423, 205] on span "PDF" at bounding box center [420, 208] width 12 height 9
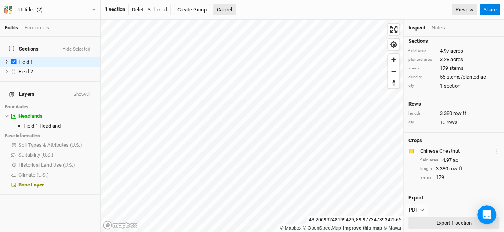
click at [440, 218] on button "Export 1 section" at bounding box center [453, 223] width 91 height 12
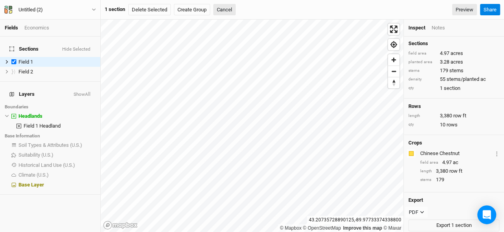
scroll to position [0, 0]
click at [490, 11] on button "Share" at bounding box center [490, 10] width 20 height 12
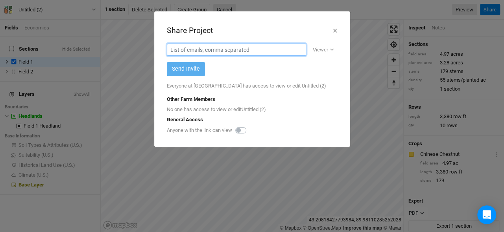
click at [241, 48] on input "text" at bounding box center [236, 50] width 139 height 12
type input "[EMAIL_ADDRESS][DOMAIN_NAME], [PERSON_NAME][EMAIL_ADDRESS][DOMAIN_NAME]"
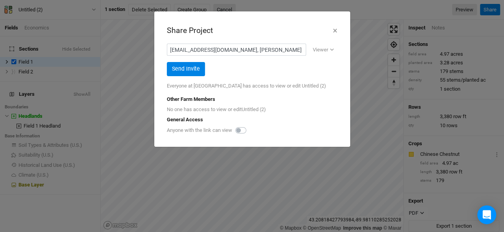
scroll to position [0, 0]
click at [249, 126] on label at bounding box center [249, 126] width 0 height 0
click at [239, 130] on input "checkbox" at bounding box center [238, 130] width 6 height 8
checkbox input "true"
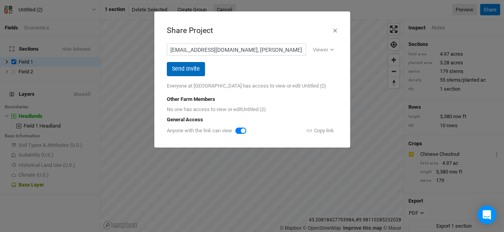
click at [193, 72] on button "Send Invite" at bounding box center [186, 69] width 38 height 14
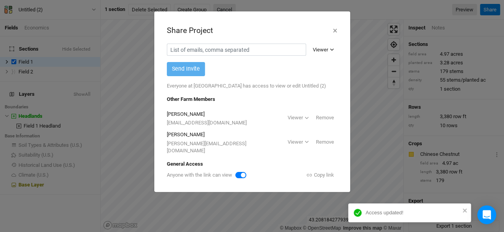
click at [330, 49] on icon "button" at bounding box center [331, 50] width 4 height 2
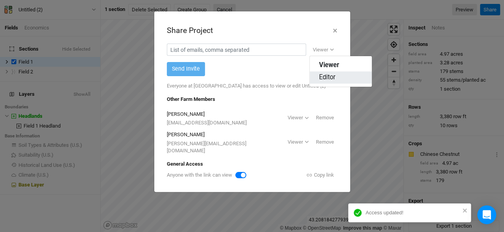
click at [330, 77] on span "Editor" at bounding box center [327, 77] width 17 height 9
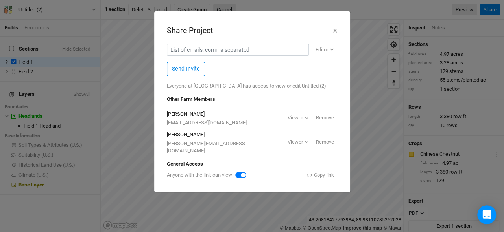
click at [336, 22] on div "Share Project × Editor Viewer Editor Send Invite Everyone at [GEOGRAPHIC_DATA] …" at bounding box center [251, 102] width 183 height 168
click at [335, 30] on button "×" at bounding box center [334, 30] width 5 height 13
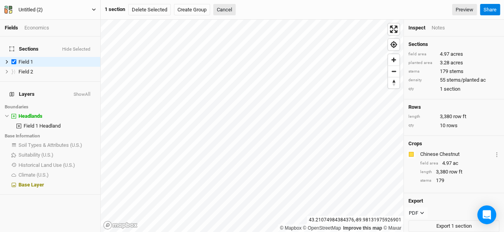
click at [94, 9] on icon "button" at bounding box center [94, 9] width 4 height 4
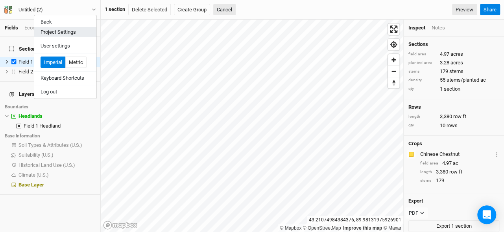
click at [68, 34] on button "Project Settings" at bounding box center [65, 32] width 62 height 10
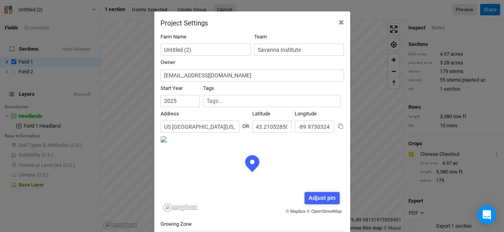
scroll to position [39, 92]
click at [293, 50] on input "text" at bounding box center [299, 50] width 90 height 12
type input "Savanna Institute"
drag, startPoint x: 340, startPoint y: 21, endPoint x: 295, endPoint y: 17, distance: 44.6
click at [340, 21] on span "×" at bounding box center [341, 22] width 5 height 11
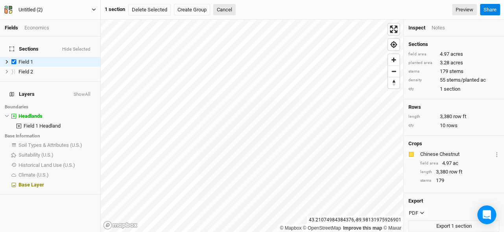
click at [32, 11] on div "Untitled (2)" at bounding box center [30, 10] width 24 height 8
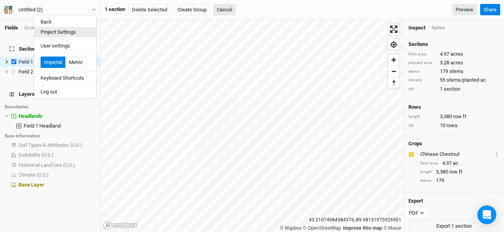
click at [60, 30] on button "Project Settings" at bounding box center [65, 32] width 62 height 10
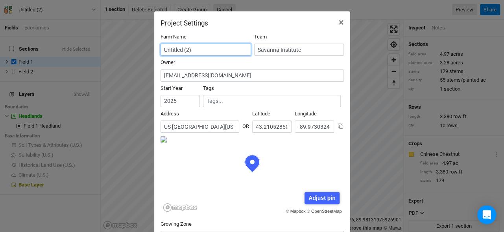
drag, startPoint x: 199, startPoint y: 46, endPoint x: 123, endPoint y: 46, distance: 75.5
click at [124, 45] on div "Project Settings × Farm Name Untitled (2) Team Savanna Institute Owner [EMAIL_A…" at bounding box center [252, 116] width 504 height 232
type input "TAP Training [GEOGRAPHIC_DATA]"
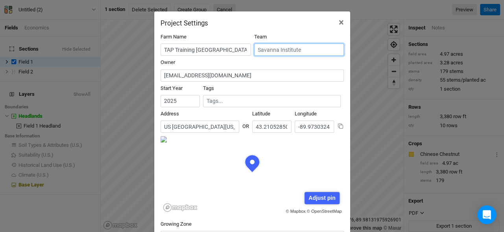
click at [301, 52] on input "text" at bounding box center [299, 50] width 90 height 12
click at [293, 75] on div "Savanna Institute" at bounding box center [283, 75] width 39 height 7
type input "Savanna Institute"
click at [241, 85] on div "Tags" at bounding box center [272, 96] width 138 height 22
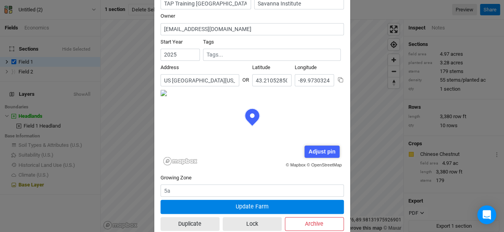
scroll to position [65, 0]
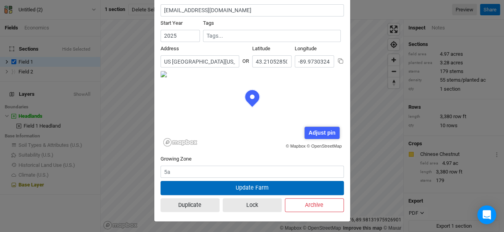
click at [252, 189] on button "Update Farm" at bounding box center [251, 188] width 183 height 14
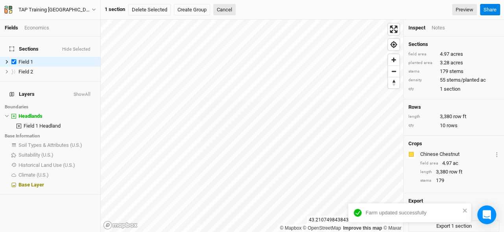
scroll to position [26, 0]
click at [53, 9] on div "TAP Training [GEOGRAPHIC_DATA]" at bounding box center [54, 10] width 73 height 8
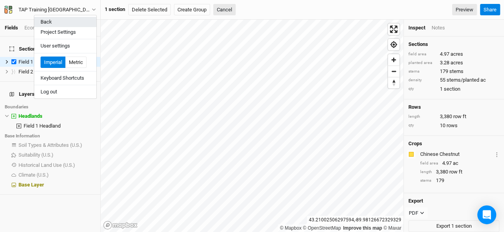
click at [48, 22] on button "Back" at bounding box center [65, 22] width 62 height 10
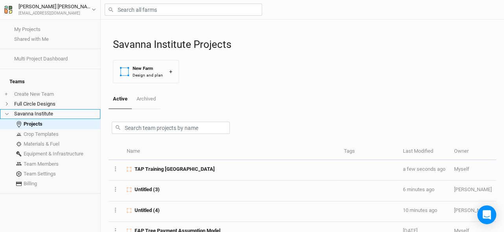
click at [7, 112] on icon at bounding box center [7, 114] width 4 height 4
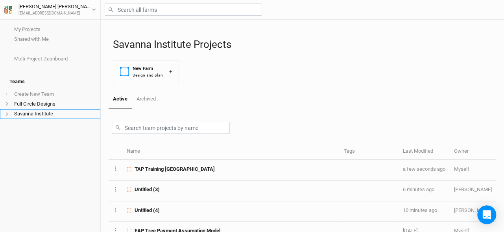
click at [7, 112] on icon at bounding box center [7, 114] width 4 height 4
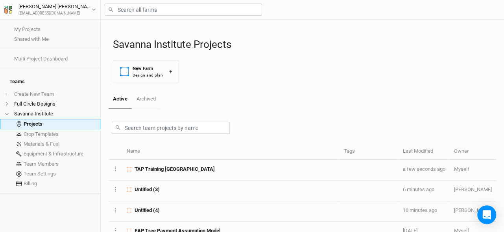
click at [38, 119] on link "Projects" at bounding box center [50, 124] width 100 height 11
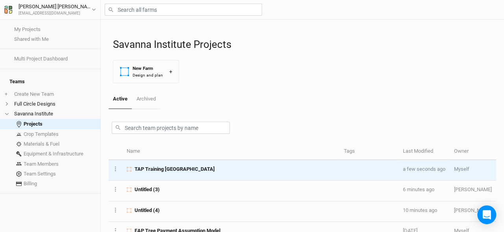
click at [163, 171] on span "TAP Training [GEOGRAPHIC_DATA]" at bounding box center [174, 169] width 80 height 7
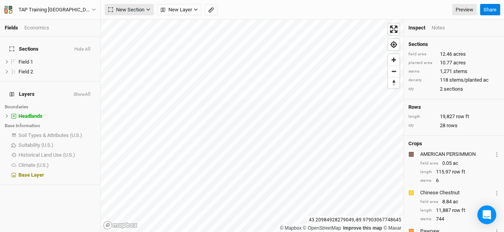
click at [131, 9] on span "New Section" at bounding box center [126, 10] width 36 height 8
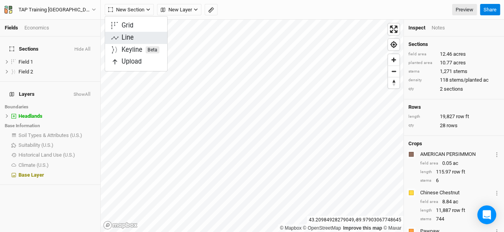
click at [134, 39] on button "Line" at bounding box center [136, 38] width 62 height 12
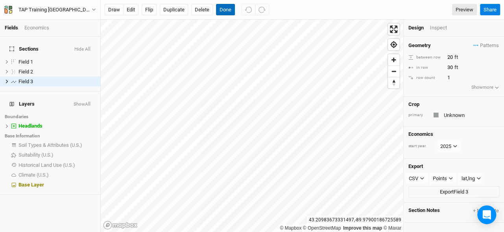
click at [221, 11] on button "Done" at bounding box center [225, 10] width 19 height 12
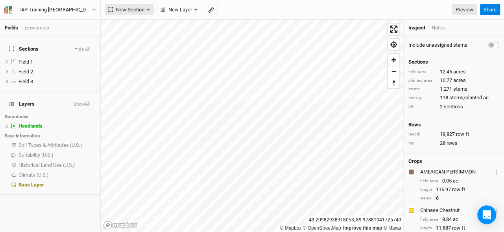
click at [136, 10] on span "New Section" at bounding box center [126, 10] width 36 height 8
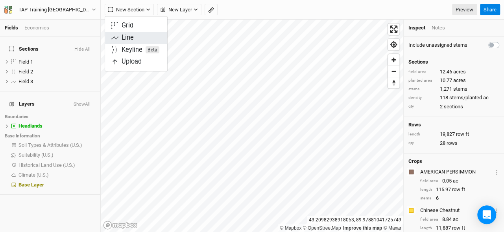
click at [127, 37] on div "Line" at bounding box center [127, 37] width 12 height 9
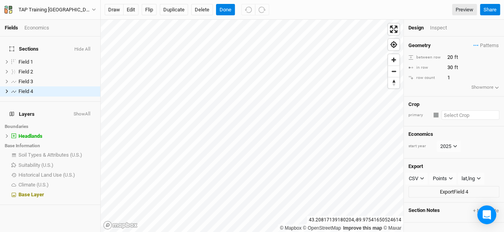
click at [448, 112] on input "text" at bounding box center [470, 114] width 58 height 9
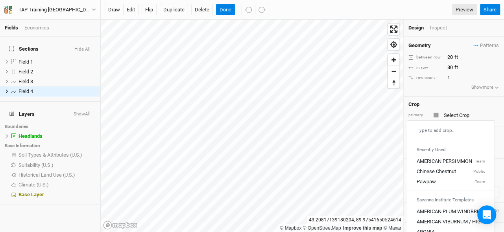
type input "Unknown"
click at [436, 113] on div at bounding box center [435, 115] width 5 height 5
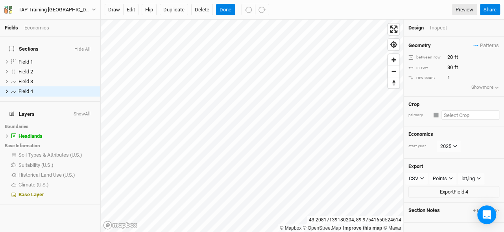
click at [444, 114] on input "text" at bounding box center [470, 114] width 58 height 9
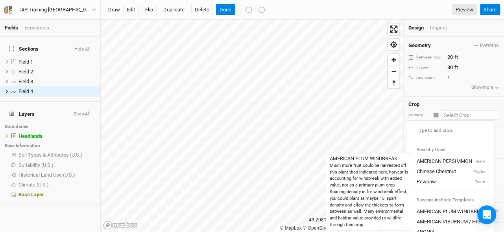
click at [439, 208] on div "AMERICAN PLUM WINDBREAK" at bounding box center [450, 211] width 68 height 7
type input "AMERICAN PLUM WINDBREAK"
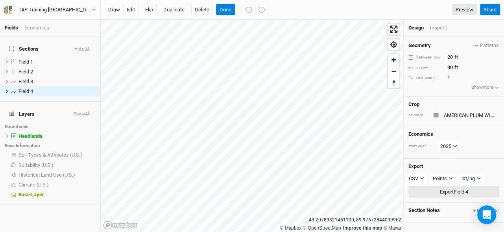
type input "10"
click at [223, 9] on button "Done" at bounding box center [225, 10] width 19 height 12
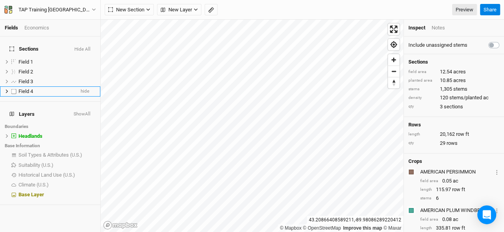
click at [21, 88] on span "Field 4" at bounding box center [25, 91] width 15 height 6
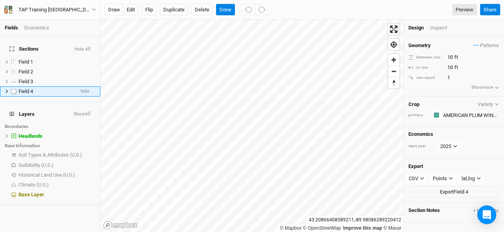
click at [15, 88] on label at bounding box center [14, 91] width 10 height 10
click at [15, 89] on input "checkbox" at bounding box center [13, 91] width 5 height 5
checkbox input "true"
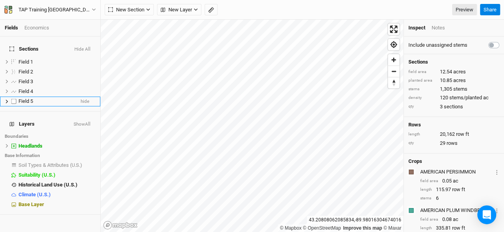
click at [27, 98] on span "Field 5" at bounding box center [25, 101] width 15 height 6
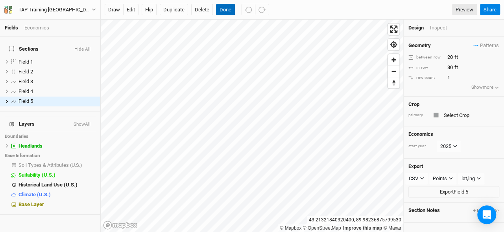
click at [226, 7] on button "Done" at bounding box center [225, 10] width 19 height 12
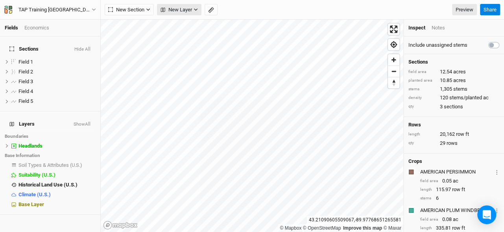
click at [181, 6] on span "New Layer" at bounding box center [175, 10] width 31 height 8
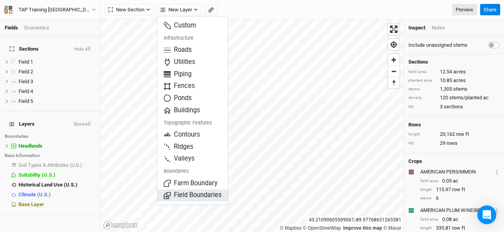
click at [184, 195] on span "Field Boundaries" at bounding box center [193, 195] width 58 height 9
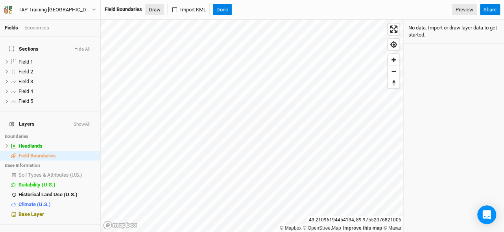
click at [153, 7] on button "Draw" at bounding box center [154, 10] width 19 height 12
click at [222, 6] on button "Done" at bounding box center [222, 10] width 19 height 12
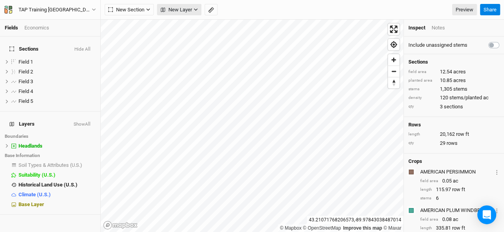
click at [187, 9] on span "New Layer" at bounding box center [175, 10] width 31 height 8
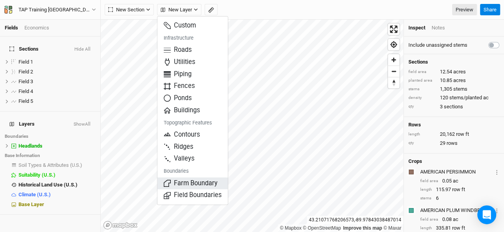
click at [188, 186] on span "Farm Boundary" at bounding box center [191, 183] width 54 height 9
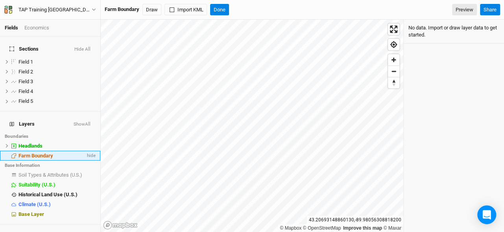
click at [37, 153] on span "Farm Boundary" at bounding box center [35, 156] width 35 height 6
click at [39, 143] on span "Headlands" at bounding box center [30, 146] width 24 height 6
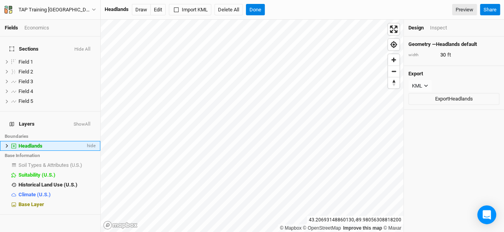
click at [7, 144] on icon at bounding box center [7, 146] width 4 height 4
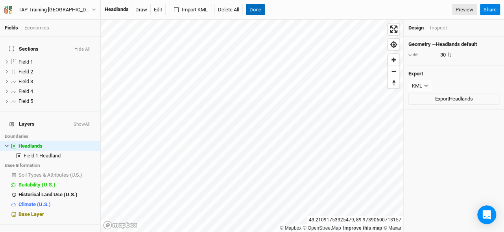
click at [258, 7] on button "Done" at bounding box center [255, 10] width 19 height 12
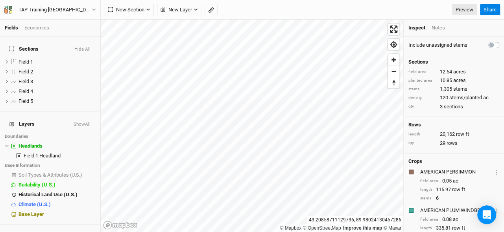
click at [42, 29] on div "Economics" at bounding box center [36, 27] width 25 height 7
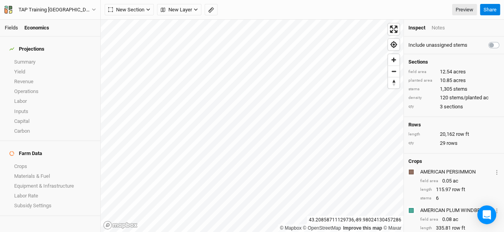
click at [8, 27] on link "Fields" at bounding box center [11, 28] width 13 height 6
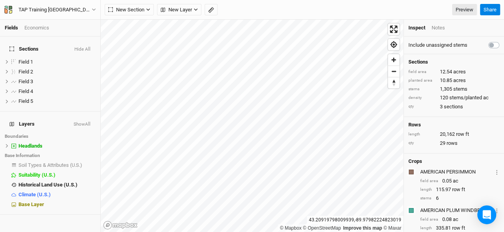
click at [36, 31] on div "Economics" at bounding box center [36, 27] width 25 height 7
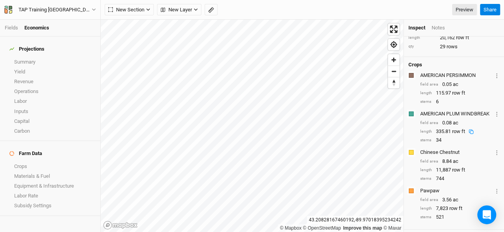
scroll to position [115, 0]
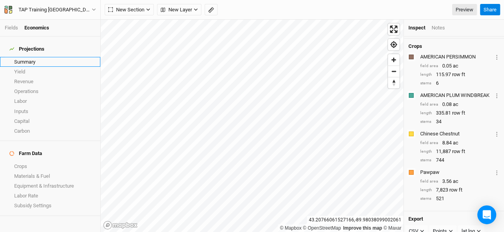
click at [27, 59] on link "Summary" at bounding box center [50, 62] width 100 height 10
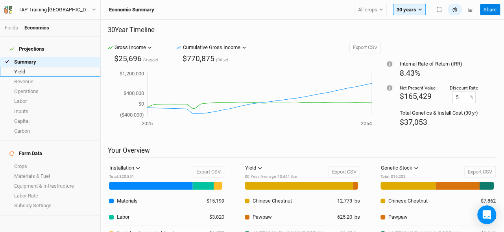
click at [31, 68] on link "Yield" at bounding box center [50, 72] width 100 height 10
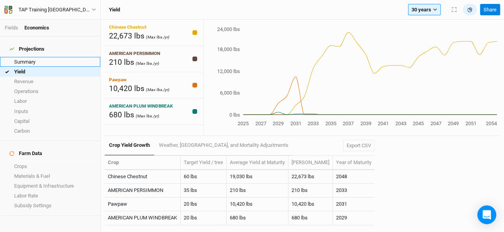
click at [32, 57] on link "Summary" at bounding box center [50, 62] width 100 height 10
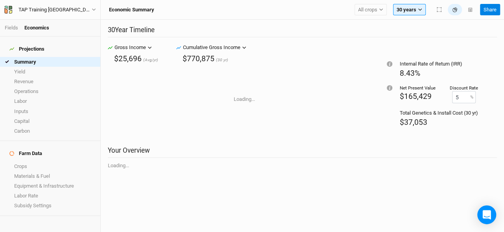
click at [11, 31] on li "Fields" at bounding box center [15, 27] width 20 height 7
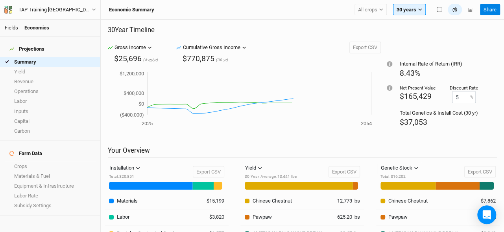
click at [11, 29] on link "Fields" at bounding box center [11, 28] width 13 height 6
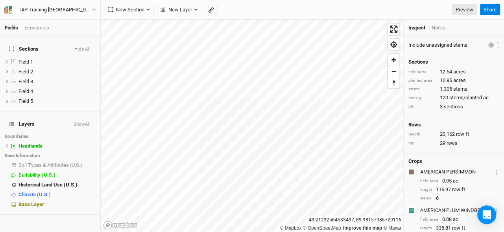
click at [44, 27] on div "Economics" at bounding box center [36, 27] width 25 height 7
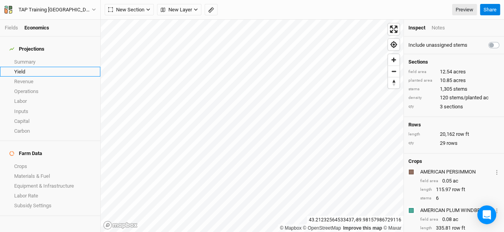
click at [31, 68] on link "Yield" at bounding box center [50, 72] width 100 height 10
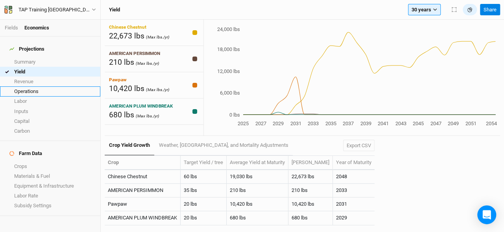
click at [26, 86] on link "Operations" at bounding box center [50, 91] width 100 height 10
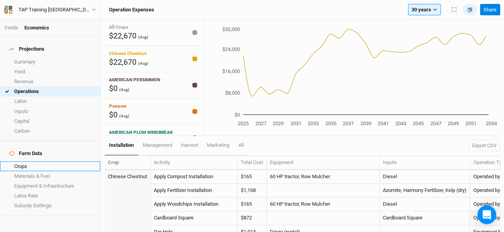
click at [24, 162] on link "Crops" at bounding box center [50, 167] width 100 height 10
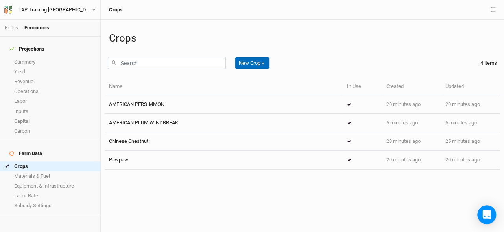
click at [248, 62] on button "New Crop ＋" at bounding box center [252, 63] width 34 height 12
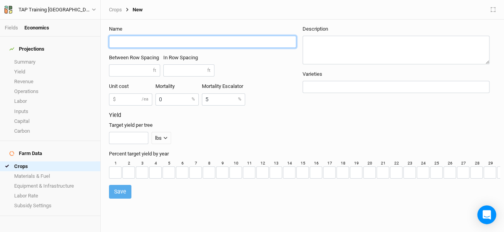
click at [171, 43] on input "text" at bounding box center [202, 42] width 187 height 12
type input "T"
type input "TEST Chestnuts"
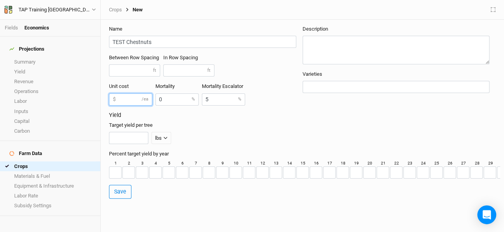
click at [129, 101] on input "number" at bounding box center [130, 100] width 43 height 12
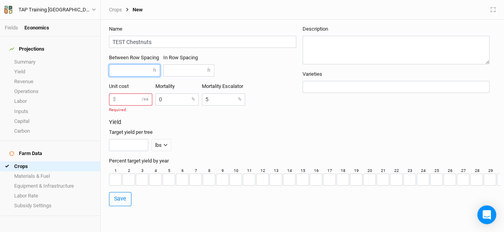
click at [135, 78] on div "Between Row Spacing ft In Row Spacing ft" at bounding box center [205, 68] width 193 height 29
click at [136, 74] on input "number" at bounding box center [134, 70] width 51 height 12
type input "40"
click at [192, 66] on input "number" at bounding box center [188, 70] width 51 height 12
type input "20"
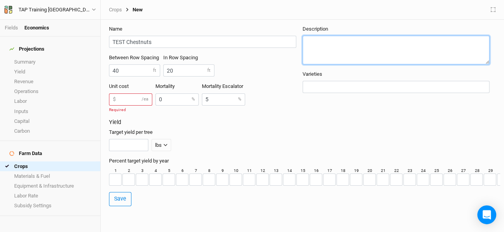
click at [315, 44] on textarea at bounding box center [395, 50] width 187 height 29
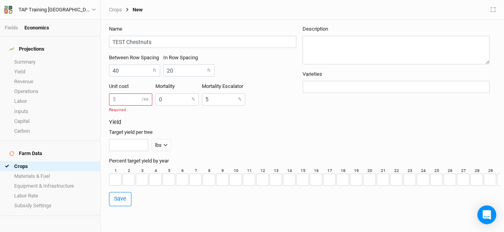
click at [313, 88] on input "text" at bounding box center [396, 87] width 180 height 8
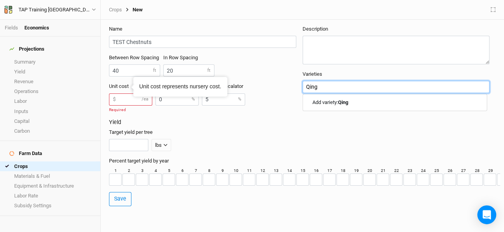
type input "Qing"
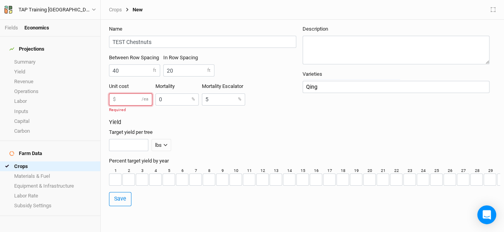
click at [124, 101] on input "number" at bounding box center [130, 100] width 43 height 12
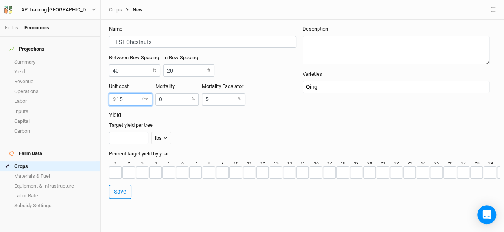
type input "15"
click at [166, 97] on input "0" at bounding box center [176, 100] width 43 height 12
type input "0"
type input "15"
click at [191, 117] on h3 "Yield" at bounding box center [302, 115] width 386 height 7
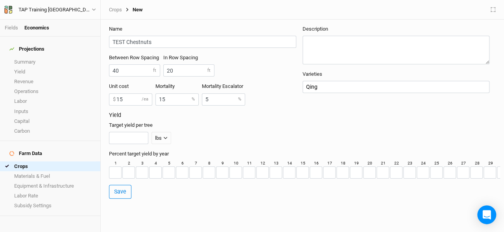
click at [219, 86] on label "Mortality Escalator" at bounding box center [222, 86] width 41 height 7
click at [215, 100] on input "5" at bounding box center [223, 100] width 43 height 12
click at [200, 112] on h3 "Yield" at bounding box center [302, 115] width 386 height 7
click at [131, 140] on input "number" at bounding box center [128, 138] width 39 height 12
type input "2000"
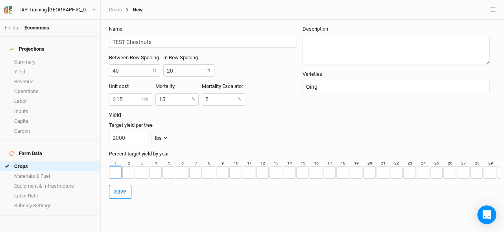
click at [116, 174] on input "number" at bounding box center [115, 173] width 13 height 12
click at [129, 178] on input "number" at bounding box center [128, 173] width 13 height 12
click at [124, 201] on button "Save" at bounding box center [120, 199] width 22 height 14
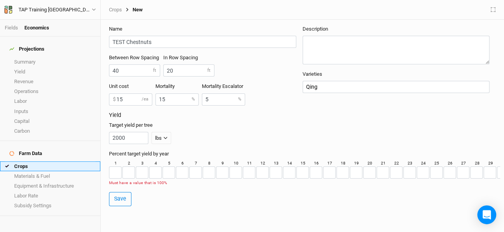
click at [23, 162] on link "Crops" at bounding box center [50, 167] width 100 height 10
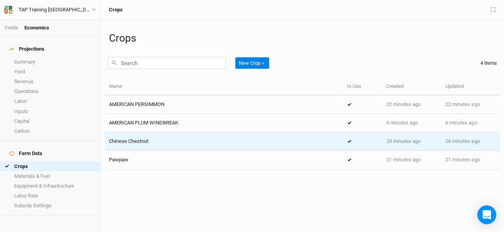
click at [137, 144] on span "Chinese Chestnut" at bounding box center [128, 141] width 39 height 6
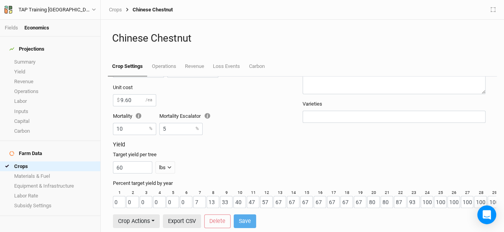
scroll to position [34, 0]
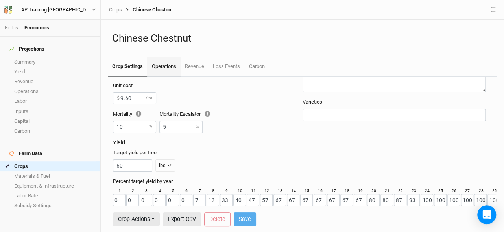
click at [164, 67] on link "Operations" at bounding box center [163, 67] width 33 height 20
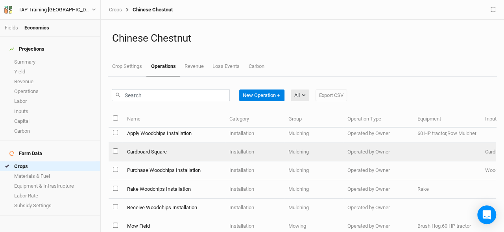
scroll to position [210, 0]
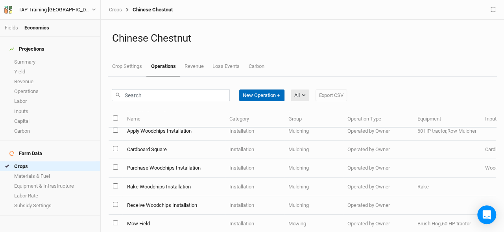
click at [277, 92] on button "New Operation ＋" at bounding box center [261, 96] width 45 height 12
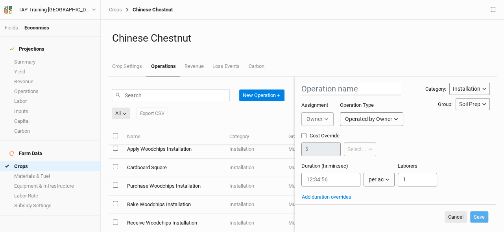
click at [362, 118] on div "Operated by Owner" at bounding box center [368, 119] width 47 height 8
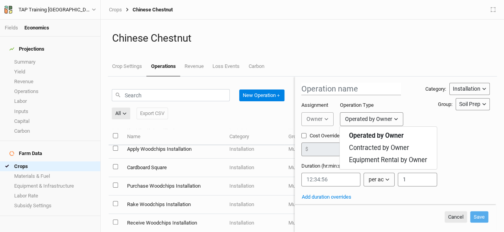
click at [409, 113] on div "Assignment Owner Owner Developer Operation Type Operated by Owner" at bounding box center [363, 117] width 124 height 30
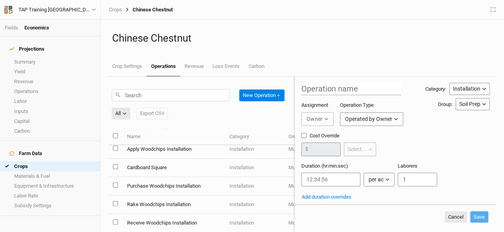
click at [456, 89] on div "Installation" at bounding box center [467, 89] width 28 height 8
click at [416, 103] on div "Assignment Owner Owner Developer Operation Type Operated by Owner Operated by O…" at bounding box center [363, 117] width 124 height 30
click at [462, 105] on div "Soil Prep" at bounding box center [469, 104] width 21 height 8
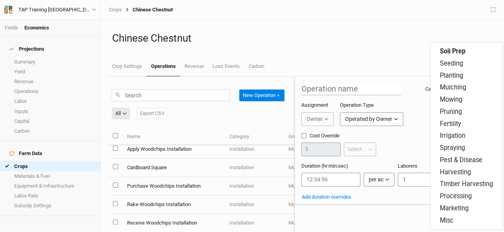
click at [425, 108] on div "Category: Installation Installation Management Harvest Marketing Group: Soil Pr…" at bounding box center [457, 97] width 64 height 28
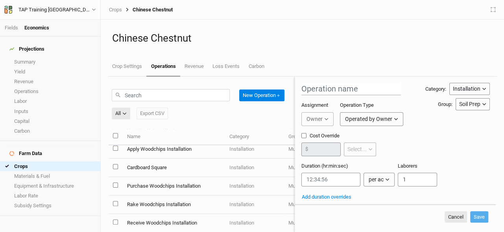
click at [268, 108] on div "New Operation ＋ All All Harvest Installation Management Marketing Export CSV" at bounding box center [202, 104] width 180 height 37
click at [454, 217] on button "Cancel" at bounding box center [455, 218] width 22 height 12
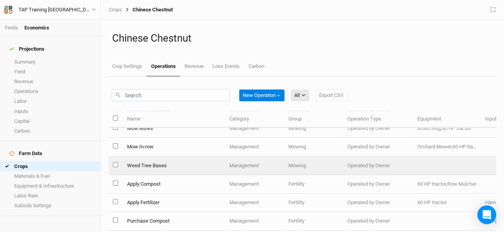
scroll to position [556, 0]
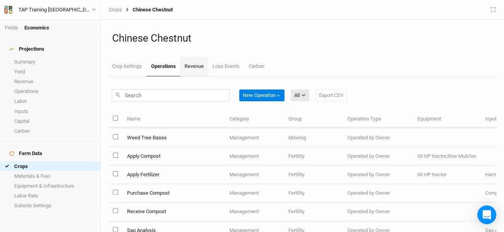
click at [194, 60] on link "Revenue" at bounding box center [194, 67] width 28 height 20
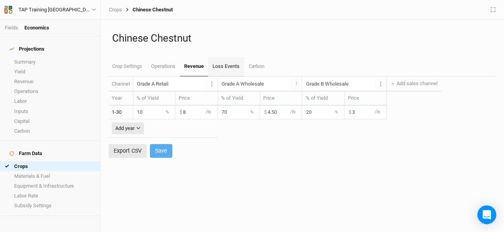
click at [230, 68] on link "Loss Events" at bounding box center [226, 67] width 36 height 20
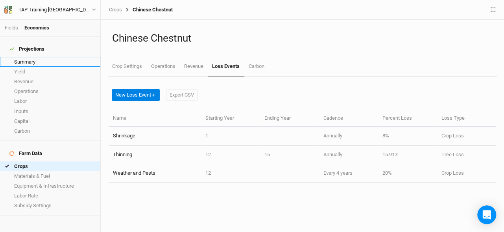
click at [21, 59] on link "Summary" at bounding box center [50, 62] width 100 height 10
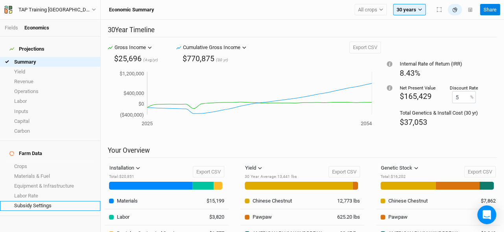
click at [43, 201] on link "Subsidy Settings" at bounding box center [50, 206] width 100 height 10
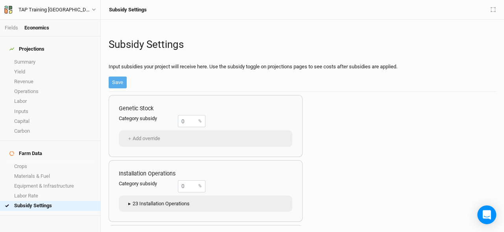
click at [162, 204] on button "▸ 23 Installation Operations" at bounding box center [158, 204] width 70 height 12
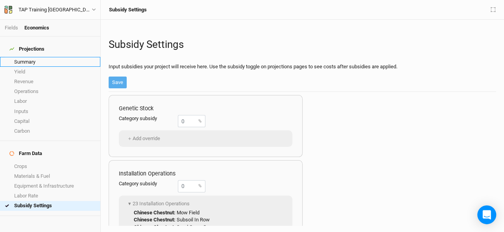
click at [23, 59] on link "Summary" at bounding box center [50, 62] width 100 height 10
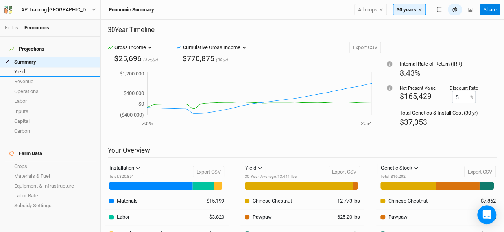
click at [42, 70] on link "Yield" at bounding box center [50, 72] width 100 height 10
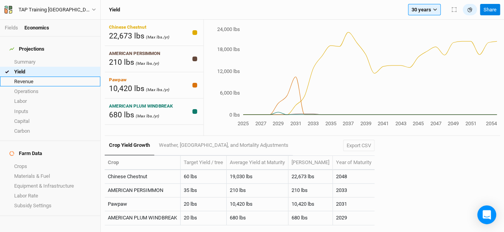
click at [28, 79] on link "Revenue" at bounding box center [50, 82] width 100 height 10
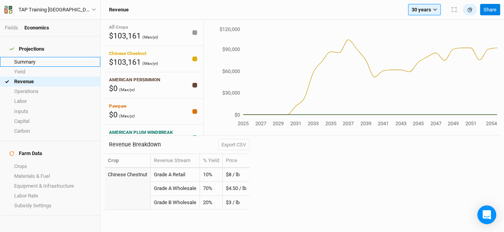
click at [26, 58] on link "Summary" at bounding box center [50, 62] width 100 height 10
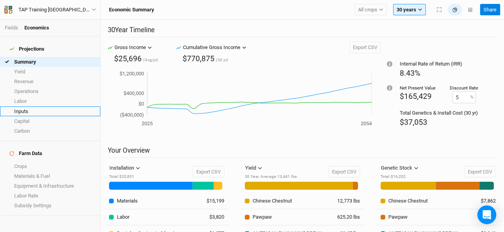
click at [19, 107] on link "Inputs" at bounding box center [50, 112] width 100 height 10
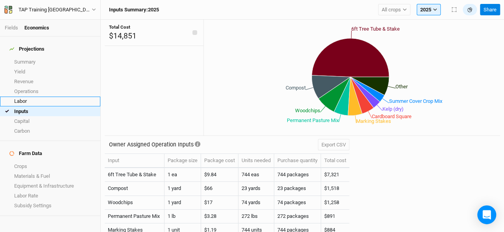
click at [22, 97] on link "Labor" at bounding box center [50, 102] width 100 height 10
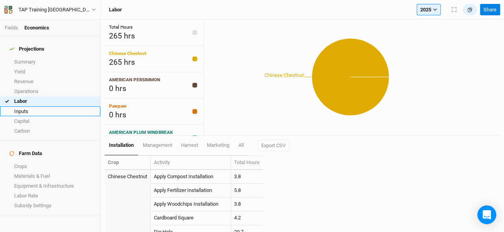
click at [23, 107] on link "Inputs" at bounding box center [50, 112] width 100 height 10
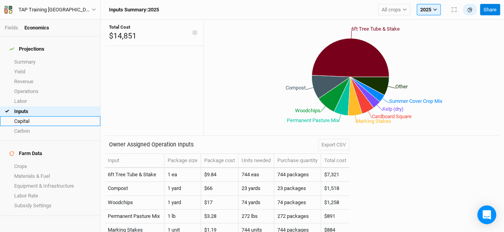
click at [24, 116] on link "Capital" at bounding box center [50, 121] width 100 height 10
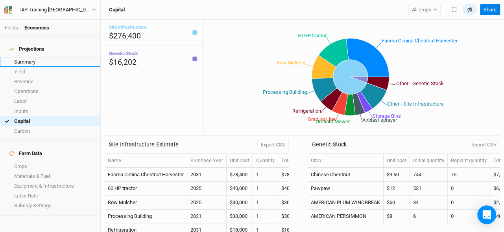
click at [26, 57] on link "Summary" at bounding box center [50, 62] width 100 height 10
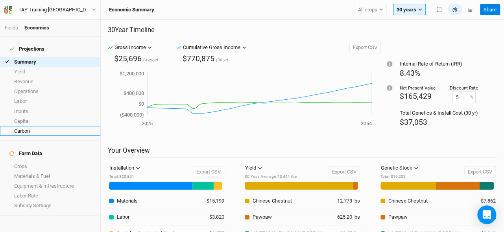
click at [35, 126] on link "Carbon" at bounding box center [50, 131] width 100 height 10
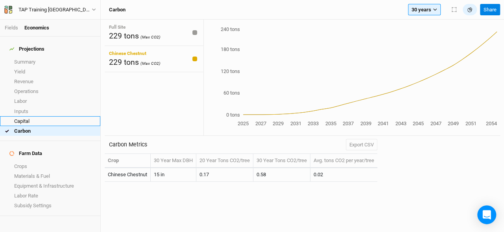
click at [37, 116] on link "Capital" at bounding box center [50, 121] width 100 height 10
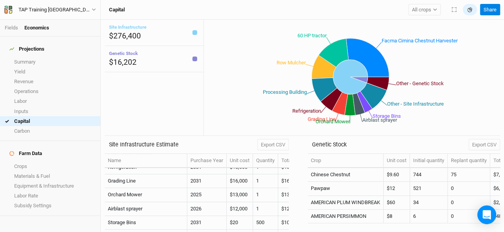
scroll to position [39, 0]
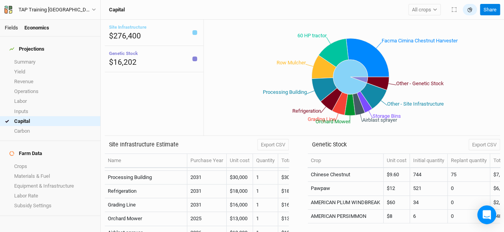
click at [13, 26] on link "Fields" at bounding box center [11, 28] width 13 height 6
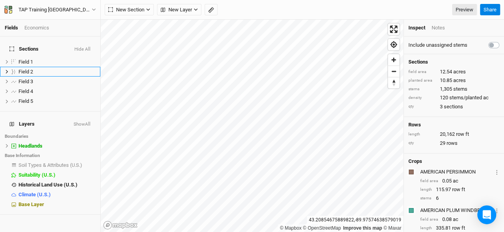
click at [433, 54] on div "© Mapbox © OpenStreetMap Improve this map © Maxar 43.20854675889822 , -89.97574…" at bounding box center [302, 126] width 403 height 213
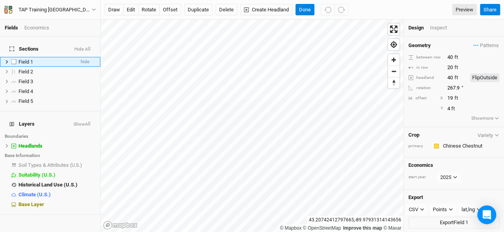
click at [6, 60] on icon at bounding box center [7, 62] width 4 height 4
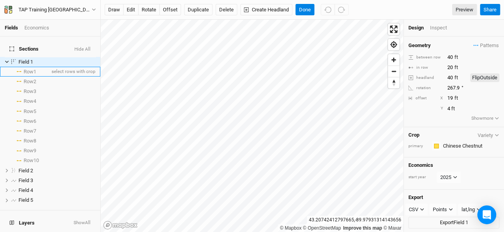
click at [31, 69] on span "Row 1" at bounding box center [30, 72] width 13 height 6
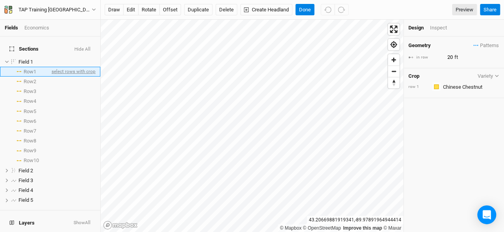
click at [68, 67] on span "select rows with crop" at bounding box center [73, 72] width 46 height 10
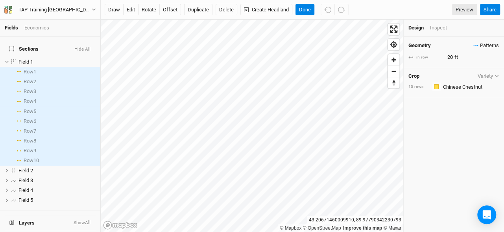
click at [477, 45] on span "Patterns" at bounding box center [486, 46] width 26 height 8
click at [452, 77] on div "＋ New in-row pattern" at bounding box center [459, 78] width 72 height 7
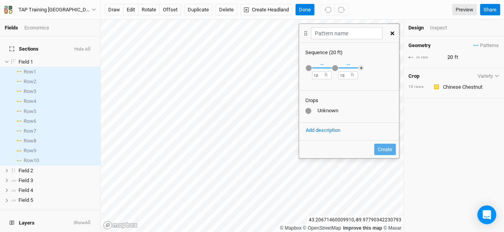
click at [333, 68] on div "button" at bounding box center [335, 68] width 6 height 6
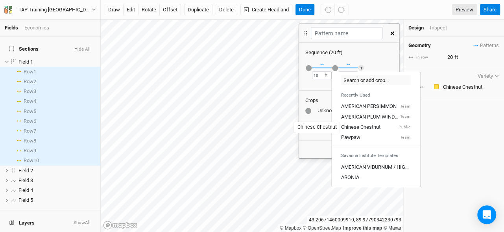
click at [358, 127] on div "Chinese Chestnut" at bounding box center [360, 127] width 39 height 7
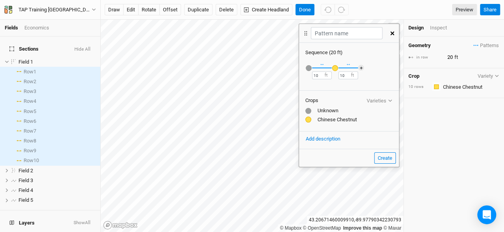
click at [308, 68] on div "button" at bounding box center [308, 68] width 6 height 6
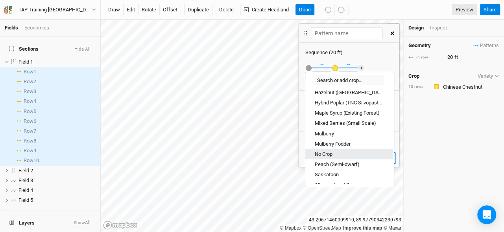
scroll to position [916, 0]
click at [328, 156] on div "No Crop" at bounding box center [324, 156] width 18 height 7
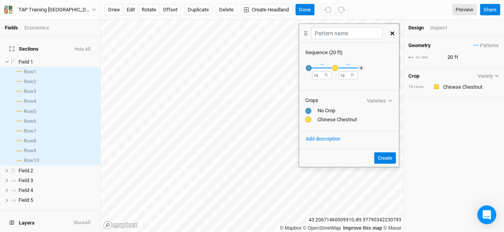
click at [386, 158] on button "Create" at bounding box center [385, 159] width 22 height 12
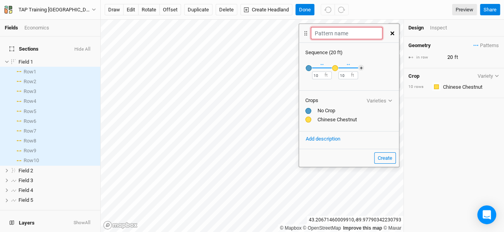
click at [326, 37] on input "text" at bounding box center [346, 33] width 71 height 12
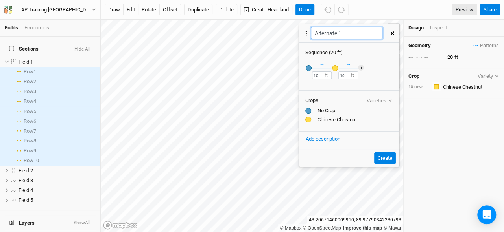
type input "Alternate 1"
click at [374, 153] on button "Create" at bounding box center [385, 159] width 22 height 12
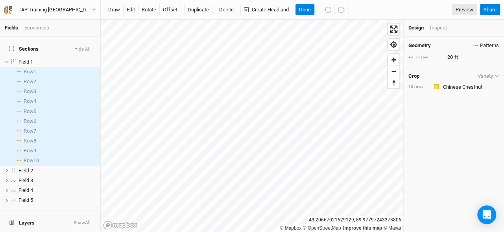
click at [480, 45] on span "Patterns" at bounding box center [486, 46] width 26 height 8
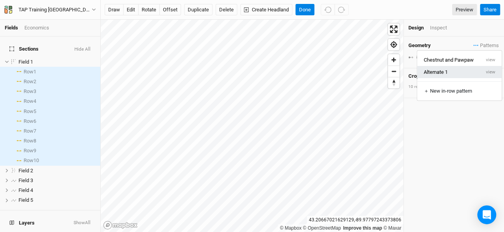
click at [455, 70] on button "Alternate 1" at bounding box center [448, 72] width 63 height 12
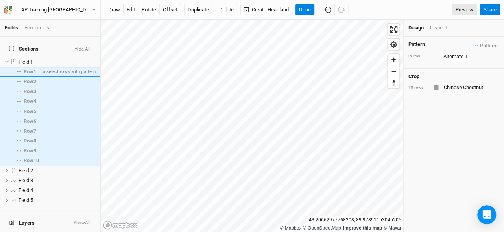
click at [24, 69] on span "Row 1" at bounding box center [30, 72] width 13 height 6
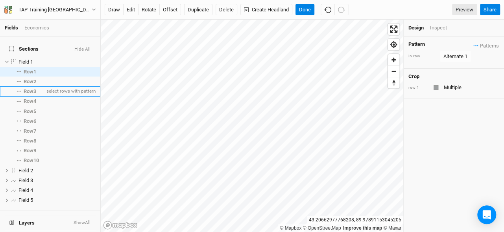
click at [33, 88] on span "Row 3" at bounding box center [30, 91] width 13 height 6
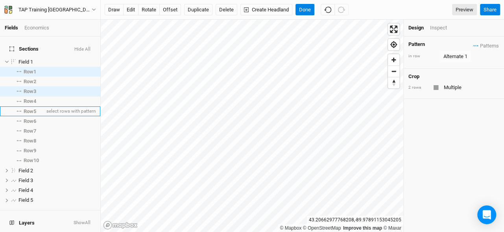
click at [33, 109] on span "Row 5" at bounding box center [30, 112] width 13 height 6
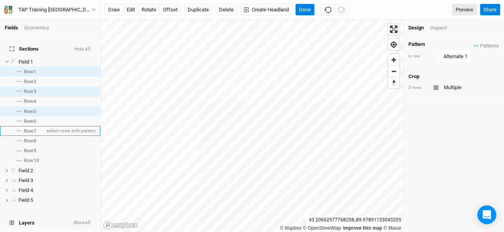
click at [31, 128] on span "Row 7" at bounding box center [30, 131] width 13 height 6
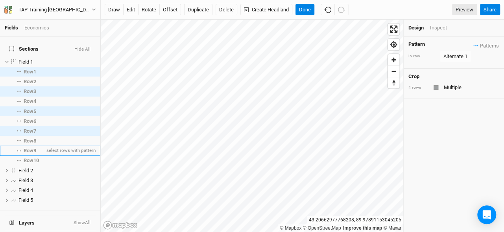
click at [30, 148] on span "Row 9" at bounding box center [30, 151] width 13 height 6
click at [479, 46] on span "Patterns" at bounding box center [486, 46] width 26 height 8
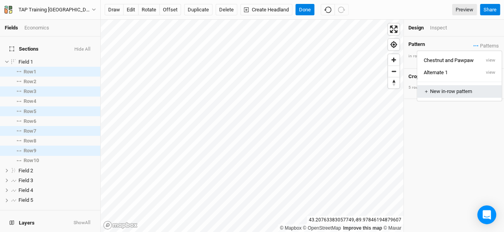
click at [452, 96] on button "＋ New in-row pattern" at bounding box center [459, 91] width 85 height 12
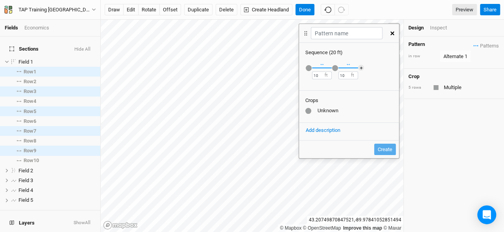
click at [307, 67] on div "button" at bounding box center [308, 68] width 6 height 6
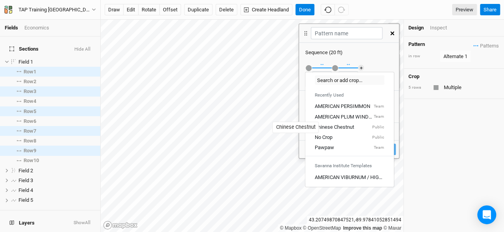
drag, startPoint x: 335, startPoint y: 124, endPoint x: 335, endPoint y: 118, distance: 6.7
click at [335, 124] on div "Chinese Chestnut" at bounding box center [334, 127] width 39 height 7
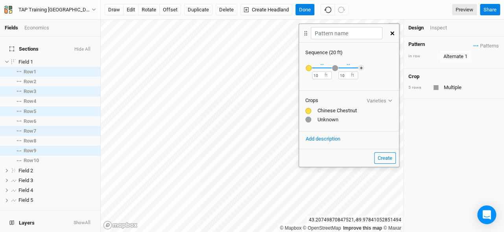
click at [335, 66] on div "button" at bounding box center [335, 68] width 6 height 6
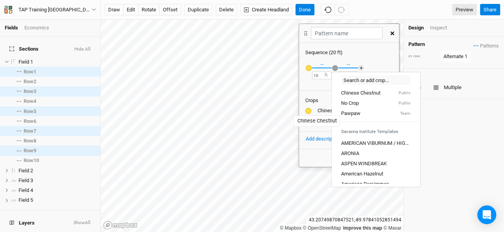
scroll to position [42, 0]
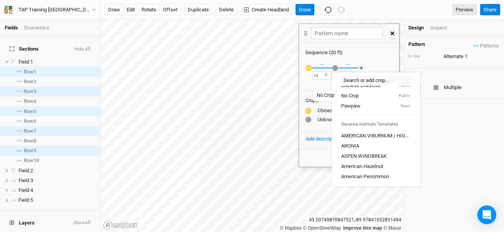
click at [355, 94] on div "No Crop" at bounding box center [350, 95] width 18 height 7
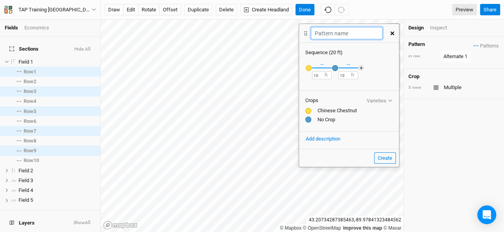
click at [348, 34] on input "text" at bounding box center [346, 33] width 71 height 12
type input "Alternate 2"
click at [374, 153] on button "Create" at bounding box center [385, 159] width 22 height 12
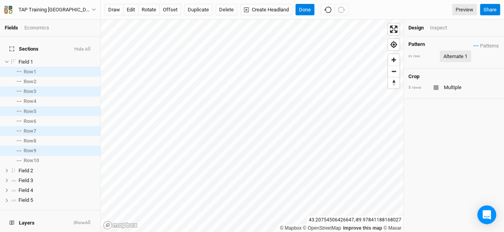
click at [460, 57] on div "Alternate 1" at bounding box center [455, 57] width 24 height 8
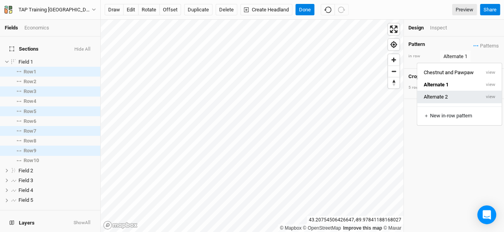
click at [443, 91] on button "Alternate 2" at bounding box center [448, 97] width 63 height 12
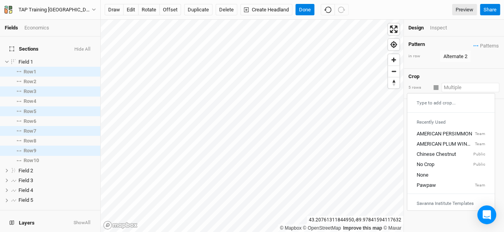
click at [447, 85] on input "text" at bounding box center [470, 87] width 58 height 9
type input "Multiple"
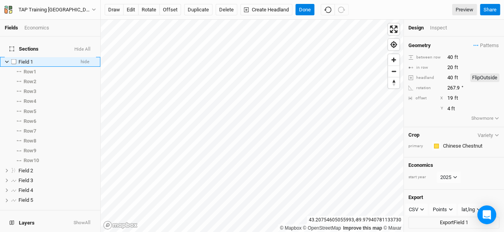
click at [15, 57] on label at bounding box center [14, 62] width 10 height 10
click at [15, 59] on input "checkbox" at bounding box center [13, 61] width 5 height 5
checkbox input "true"
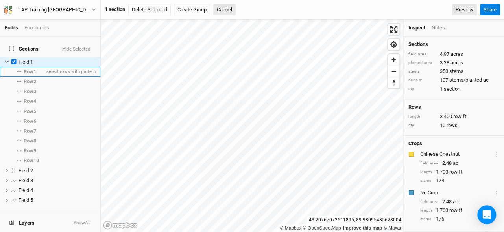
click at [28, 69] on span "Row 1" at bounding box center [30, 72] width 13 height 6
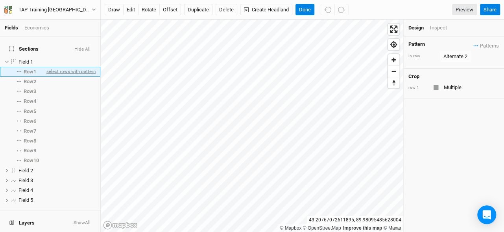
click at [56, 67] on span "select rows with pattern" at bounding box center [70, 72] width 51 height 10
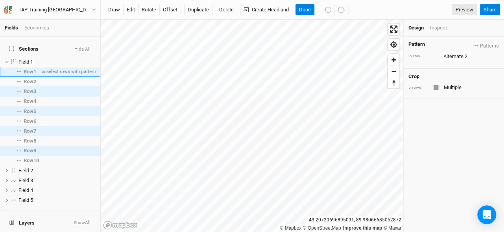
click at [33, 69] on span "Row 1" at bounding box center [30, 72] width 13 height 6
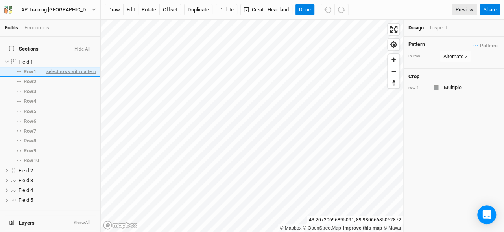
click at [66, 67] on span "select rows with pattern" at bounding box center [70, 72] width 51 height 10
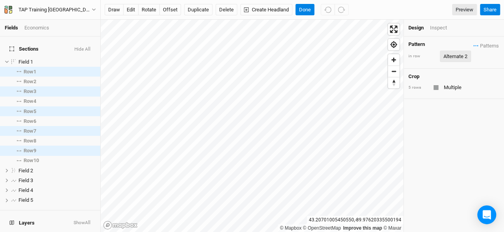
click at [450, 56] on div "Alternate 2" at bounding box center [455, 57] width 24 height 8
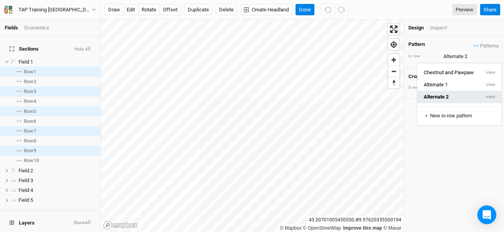
click at [442, 94] on button "Alternate 2" at bounding box center [448, 97] width 63 height 12
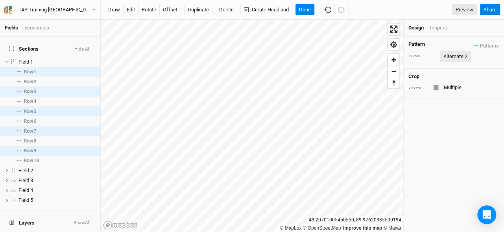
click at [459, 58] on div "Alternate 2" at bounding box center [455, 57] width 24 height 8
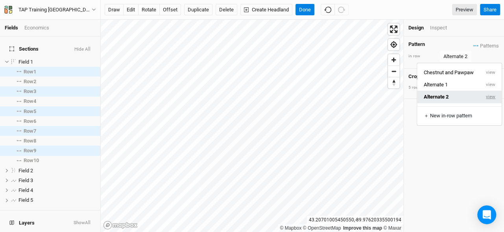
click at [488, 97] on button "view" at bounding box center [491, 97] width 22 height 12
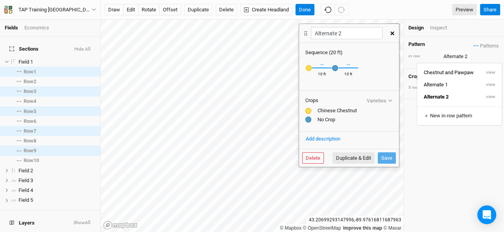
click at [391, 36] on button "button" at bounding box center [392, 33] width 14 height 14
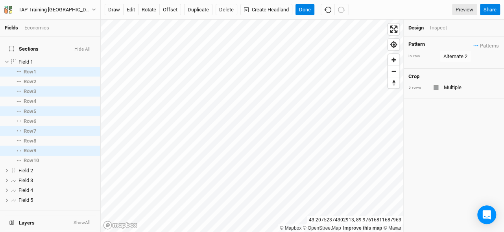
click at [436, 87] on div at bounding box center [435, 87] width 5 height 5
click at [450, 87] on input "Multiple" at bounding box center [470, 87] width 58 height 9
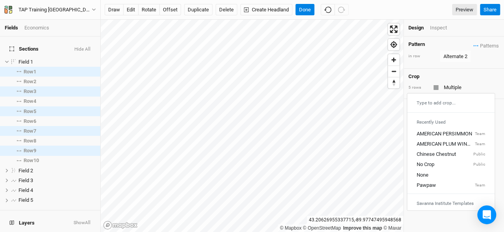
type input "Multiple"
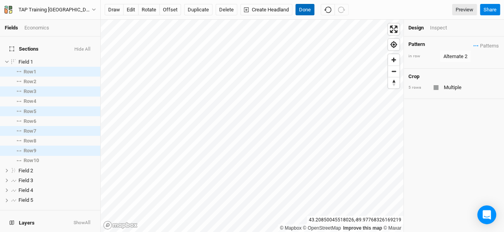
click at [301, 8] on button "Done" at bounding box center [304, 10] width 19 height 12
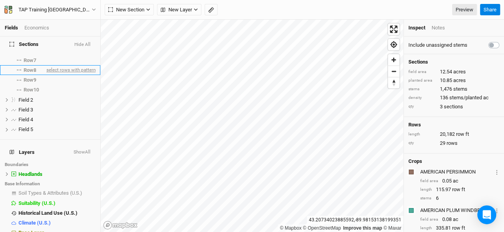
scroll to position [71, 0]
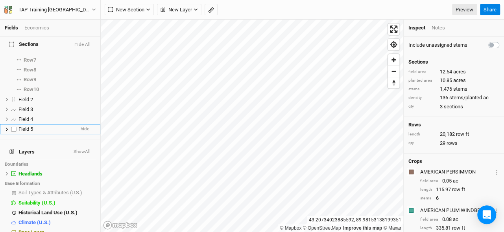
click at [7, 127] on icon at bounding box center [7, 129] width 4 height 4
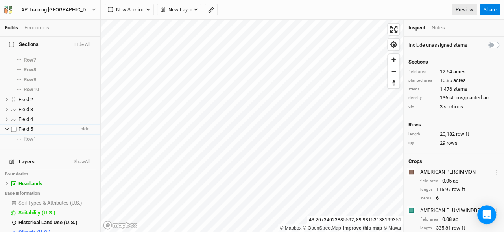
click at [7, 127] on icon at bounding box center [7, 129] width 4 height 4
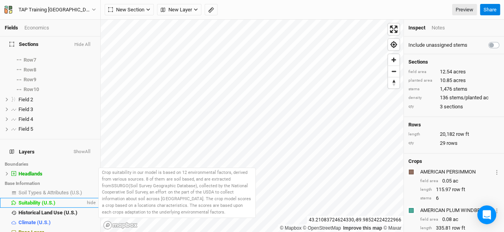
click at [37, 200] on span "Suitability (U.S.)" at bounding box center [36, 203] width 37 height 6
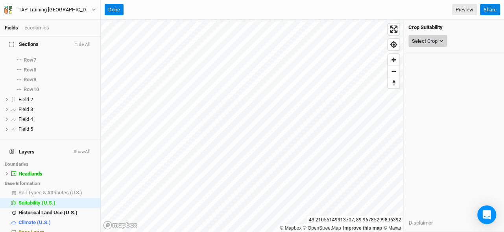
click at [429, 44] on div "Select Crop" at bounding box center [425, 41] width 26 height 8
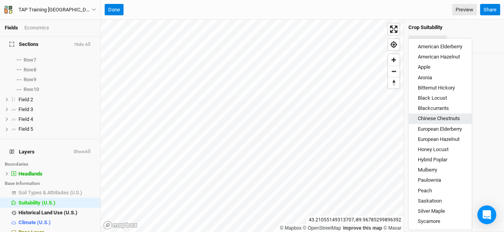
click at [446, 116] on span "Chinese Chestnuts" at bounding box center [439, 119] width 42 height 6
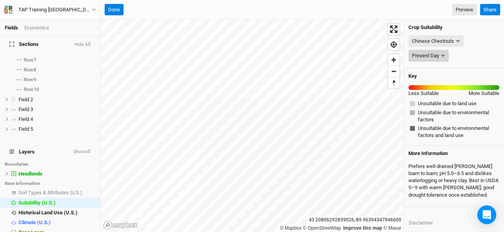
click at [440, 52] on button "Present Day" at bounding box center [428, 56] width 40 height 12
click at [448, 40] on div "Chinese Chestnuts" at bounding box center [433, 41] width 42 height 8
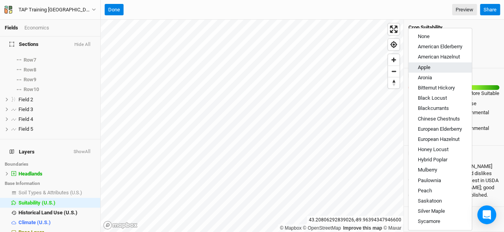
click at [438, 70] on button "Apple" at bounding box center [439, 68] width 63 height 10
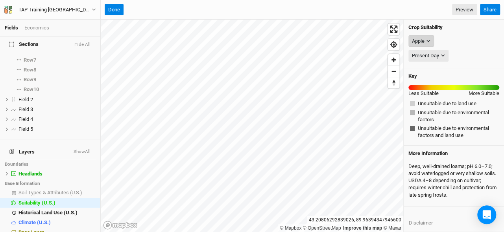
click at [432, 41] on button "Apple" at bounding box center [421, 41] width 26 height 12
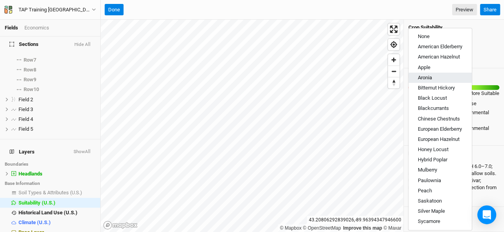
click at [432, 77] on button "Aronia" at bounding box center [439, 78] width 63 height 10
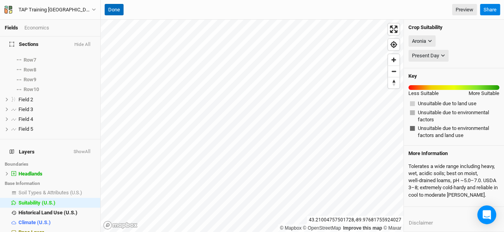
click at [115, 10] on button "Done" at bounding box center [114, 10] width 19 height 12
